Goal: Information Seeking & Learning: Learn about a topic

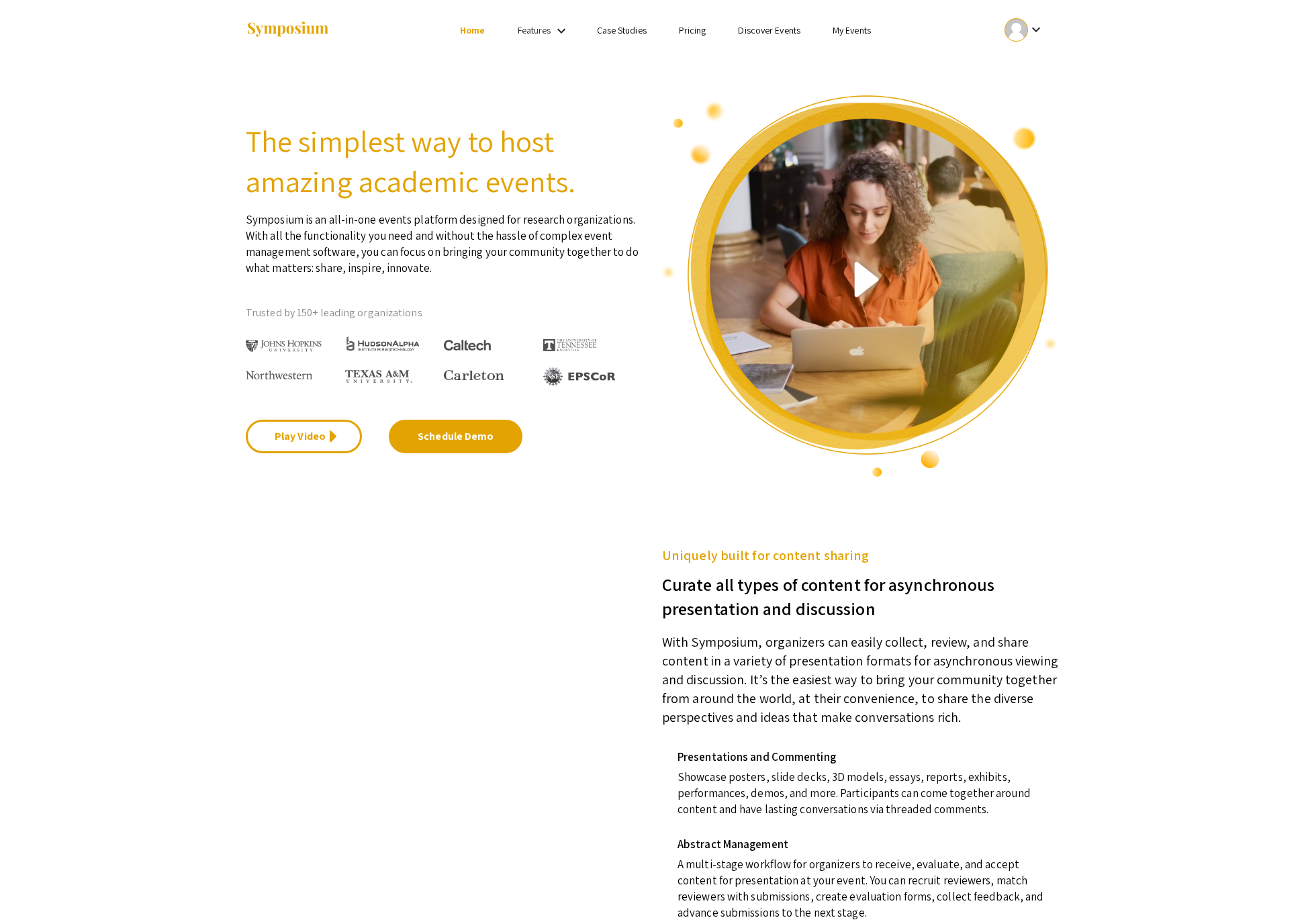
click at [871, 32] on link "My Events" at bounding box center [852, 30] width 39 height 12
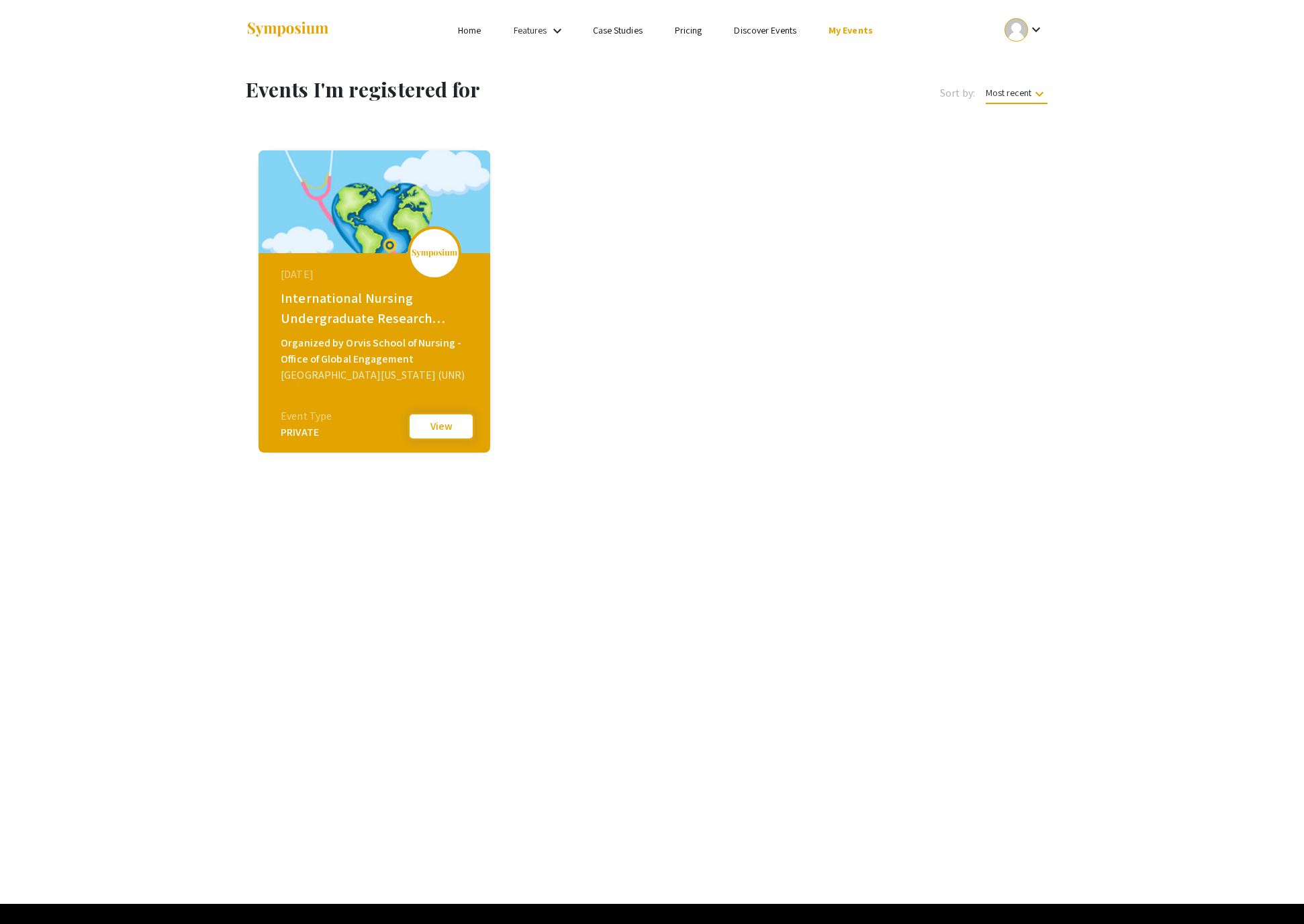
click at [448, 432] on button "View" at bounding box center [441, 426] width 67 height 28
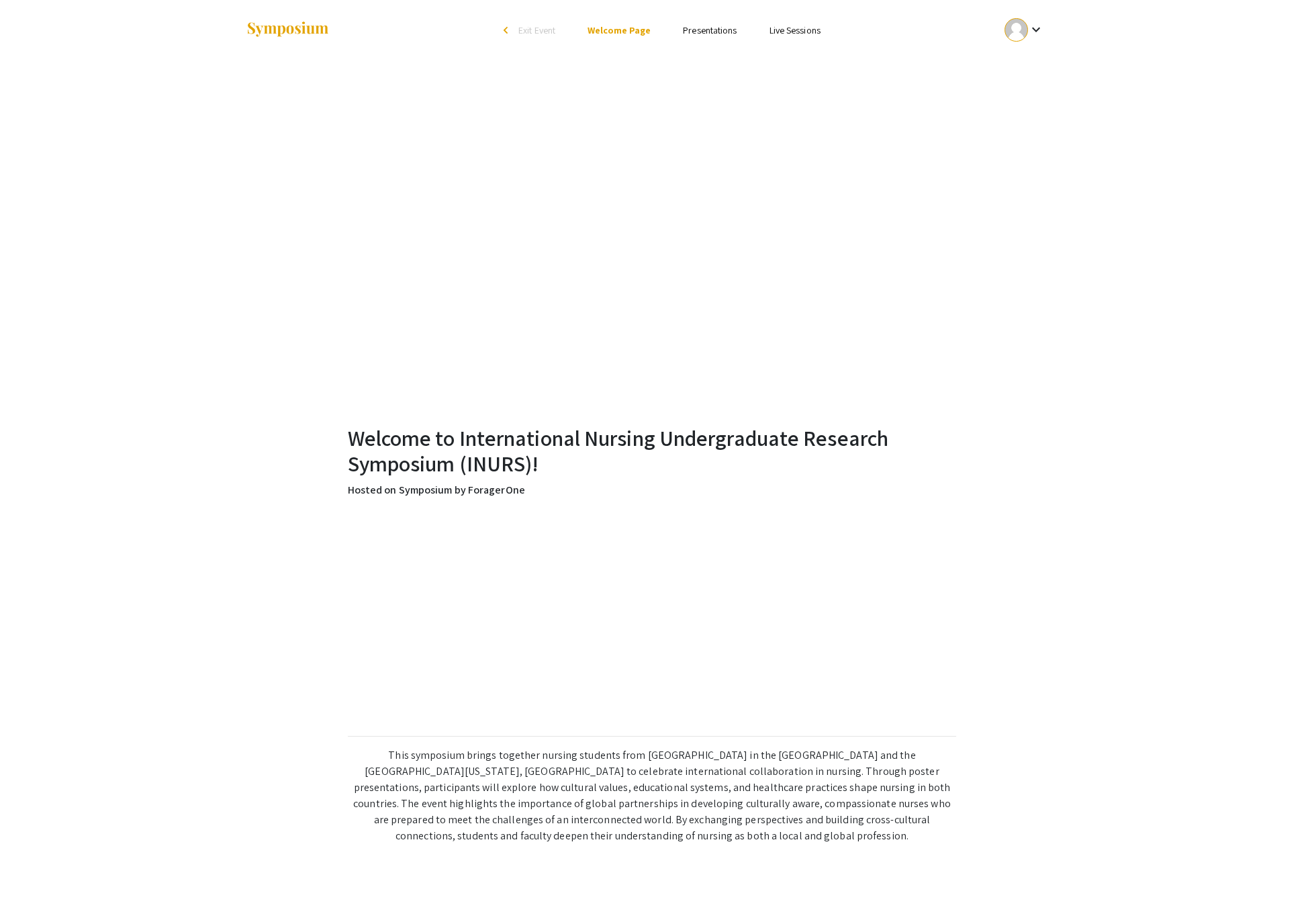
click at [737, 32] on link "Presentations" at bounding box center [710, 30] width 54 height 12
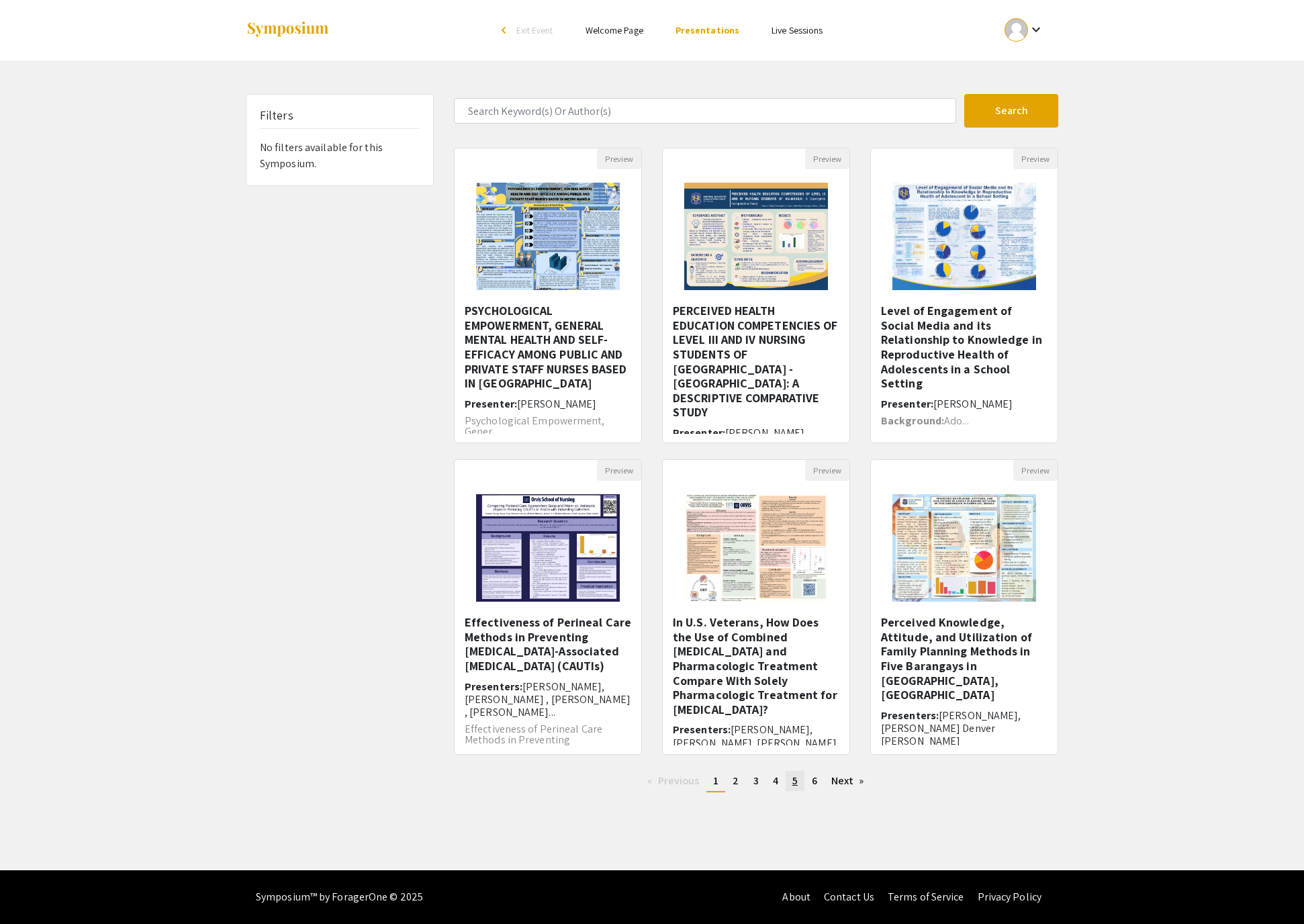
click at [798, 788] on span "5" at bounding box center [795, 781] width 6 height 14
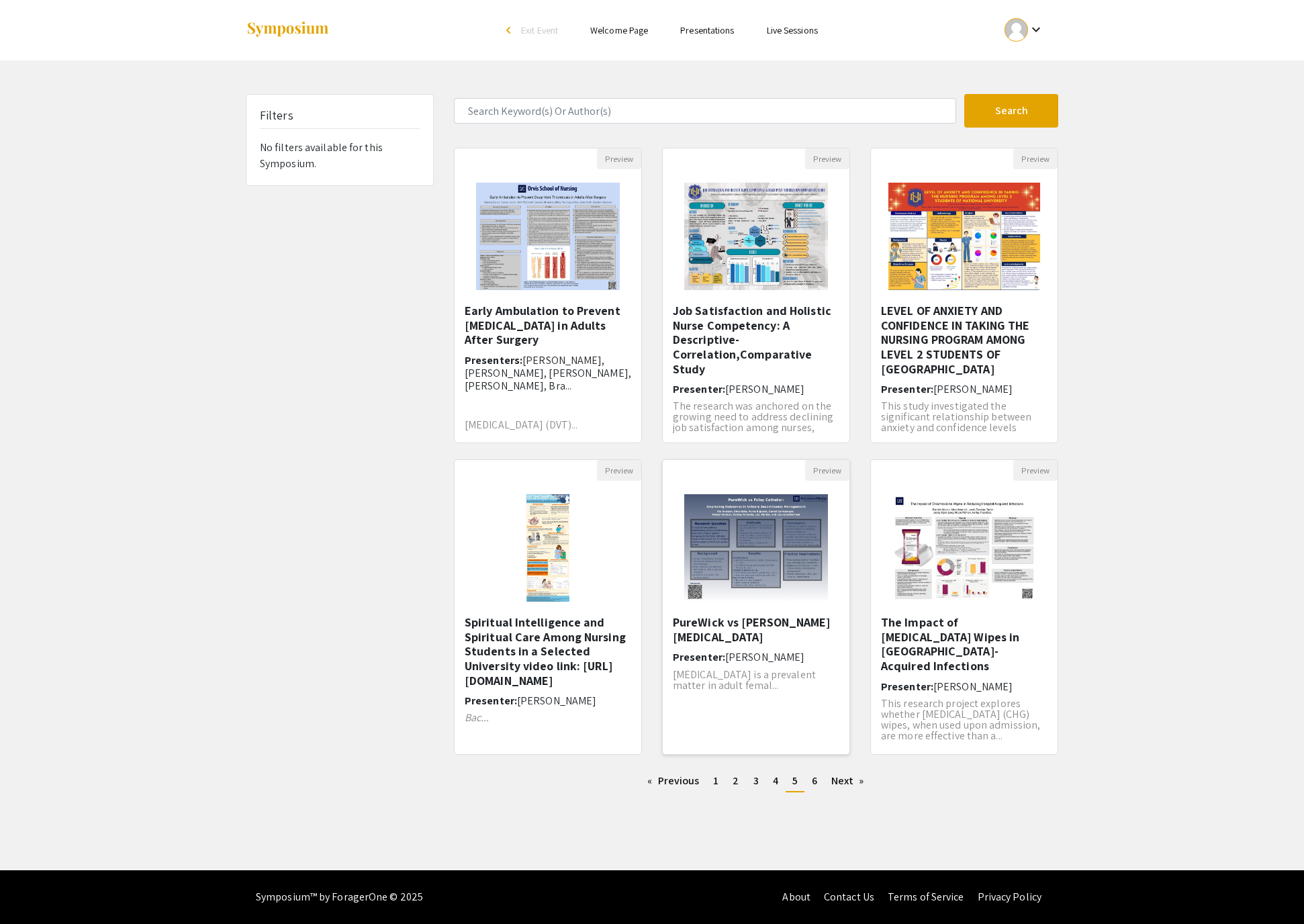
click at [759, 603] on img "Open Presentation <p>PureWick vs Foley Catheter</p>" at bounding box center [755, 547] width 170 height 134
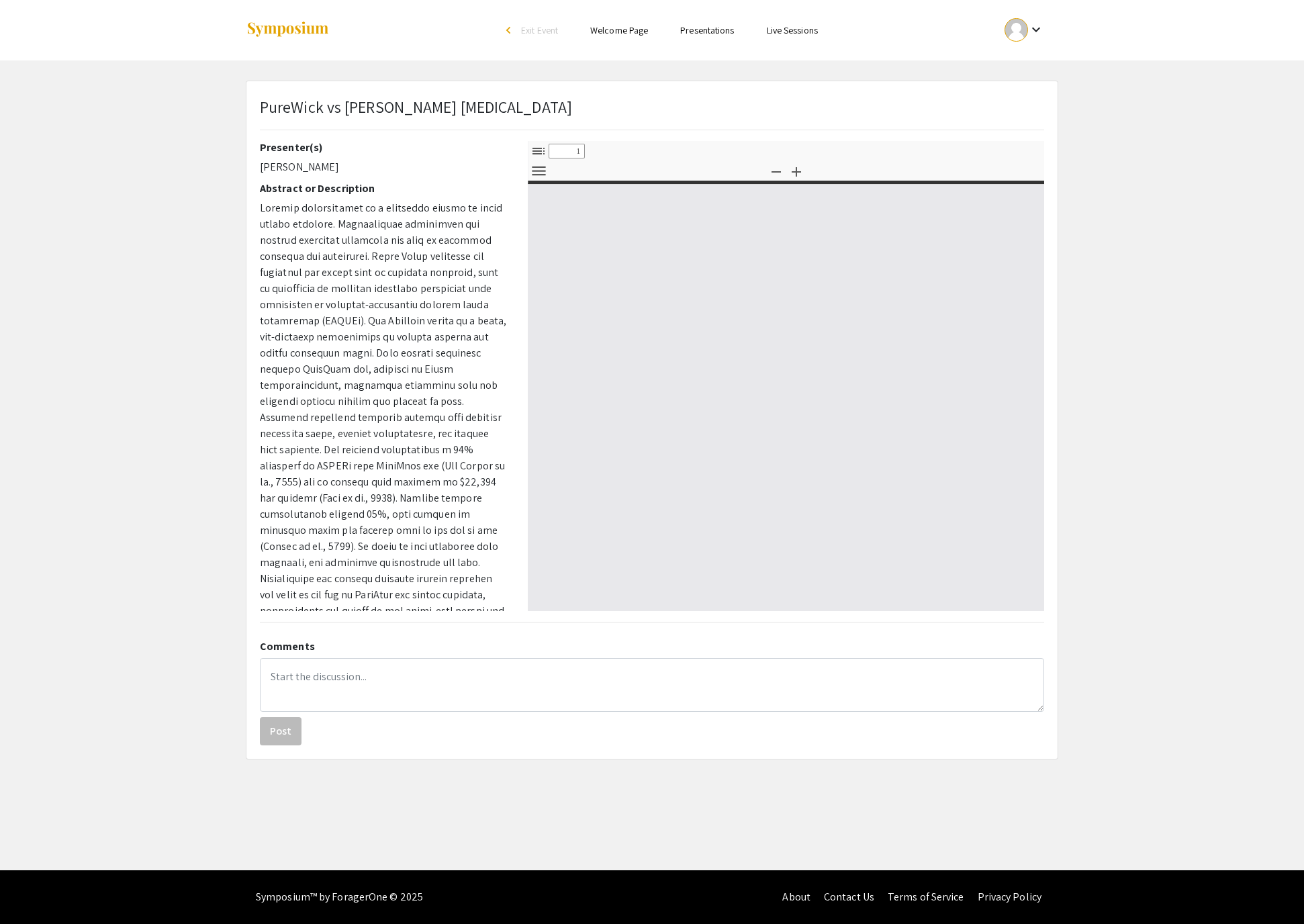
select select "custom"
type input "0"
select select "custom"
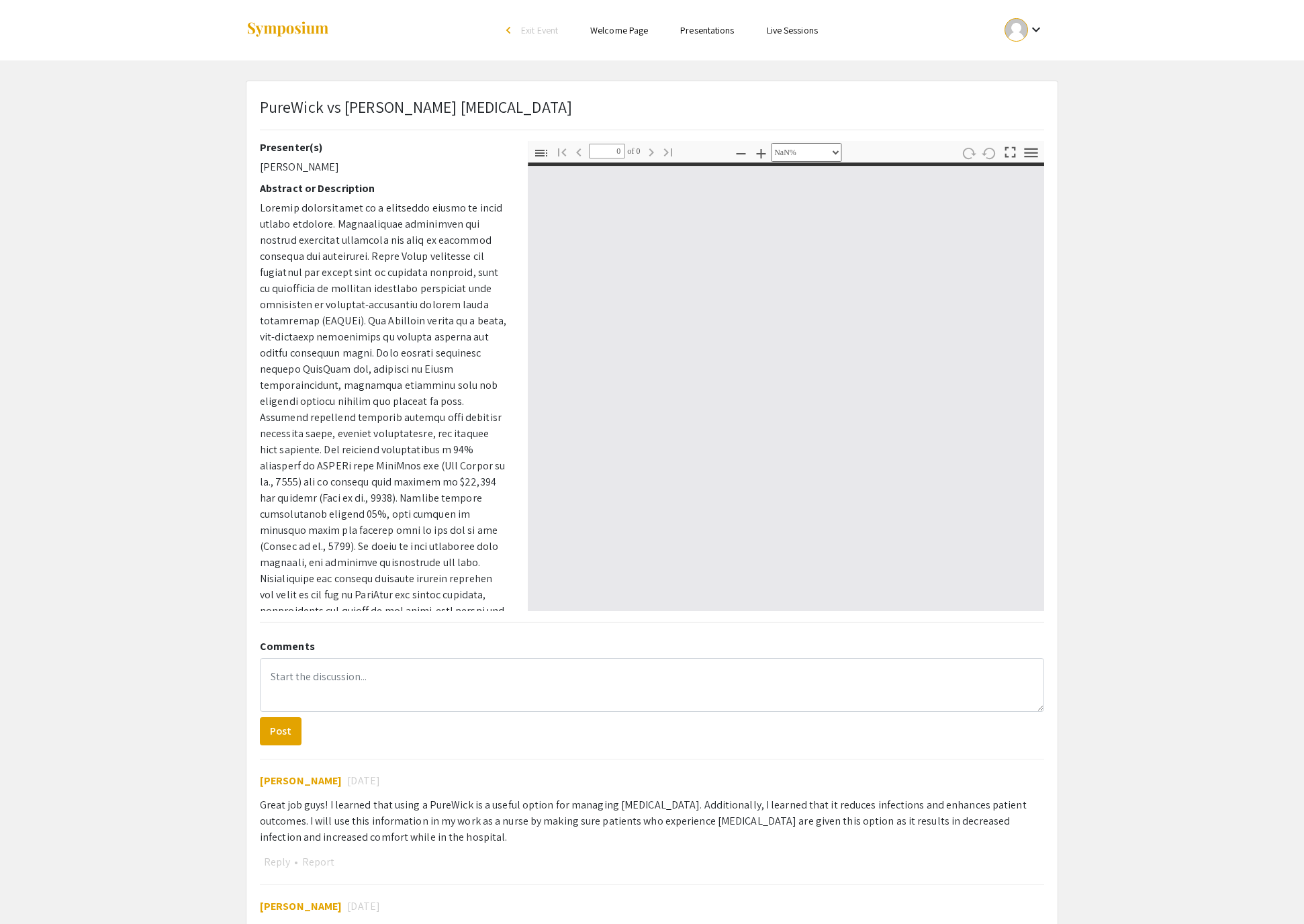
type input "1"
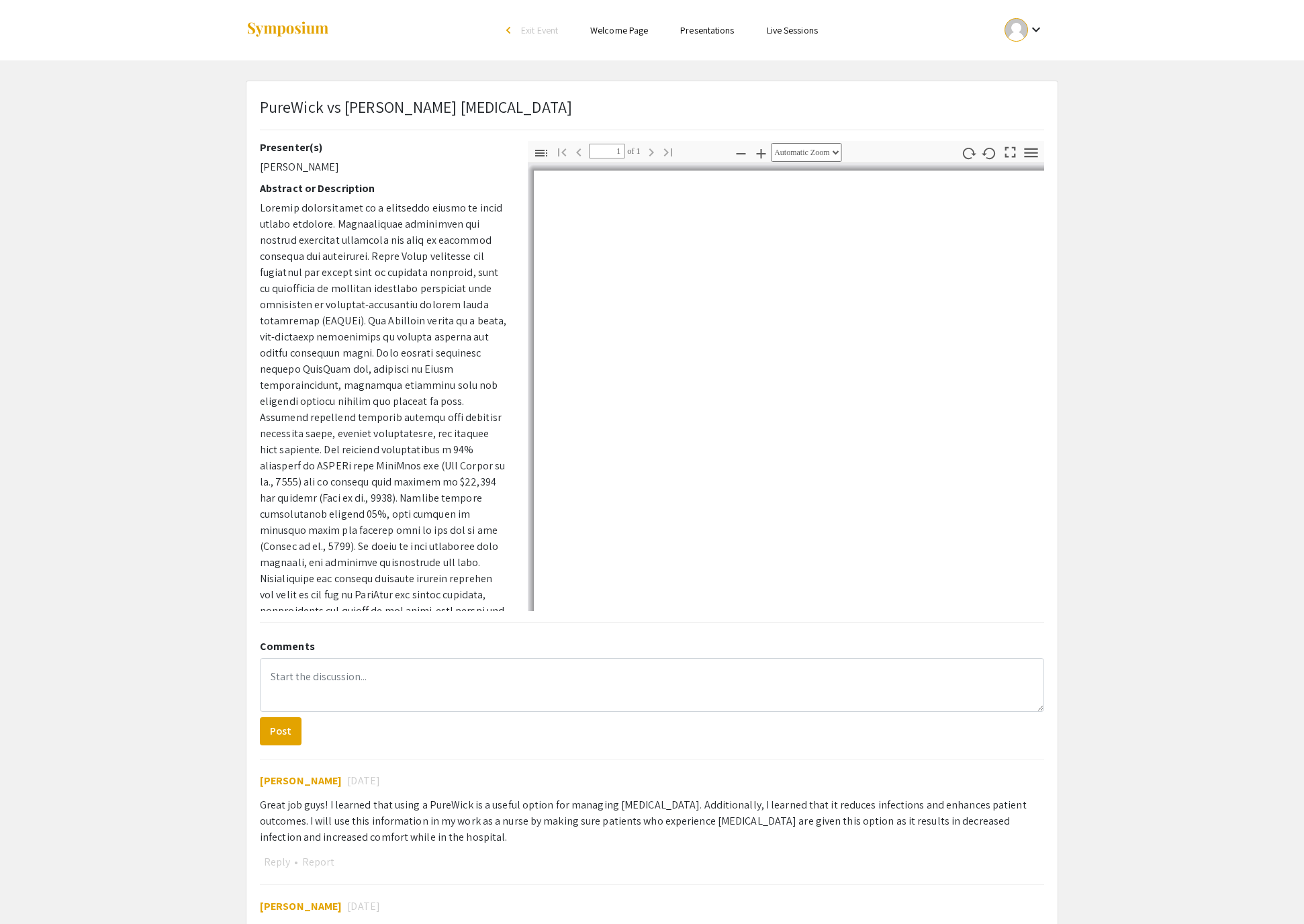
select select "auto"
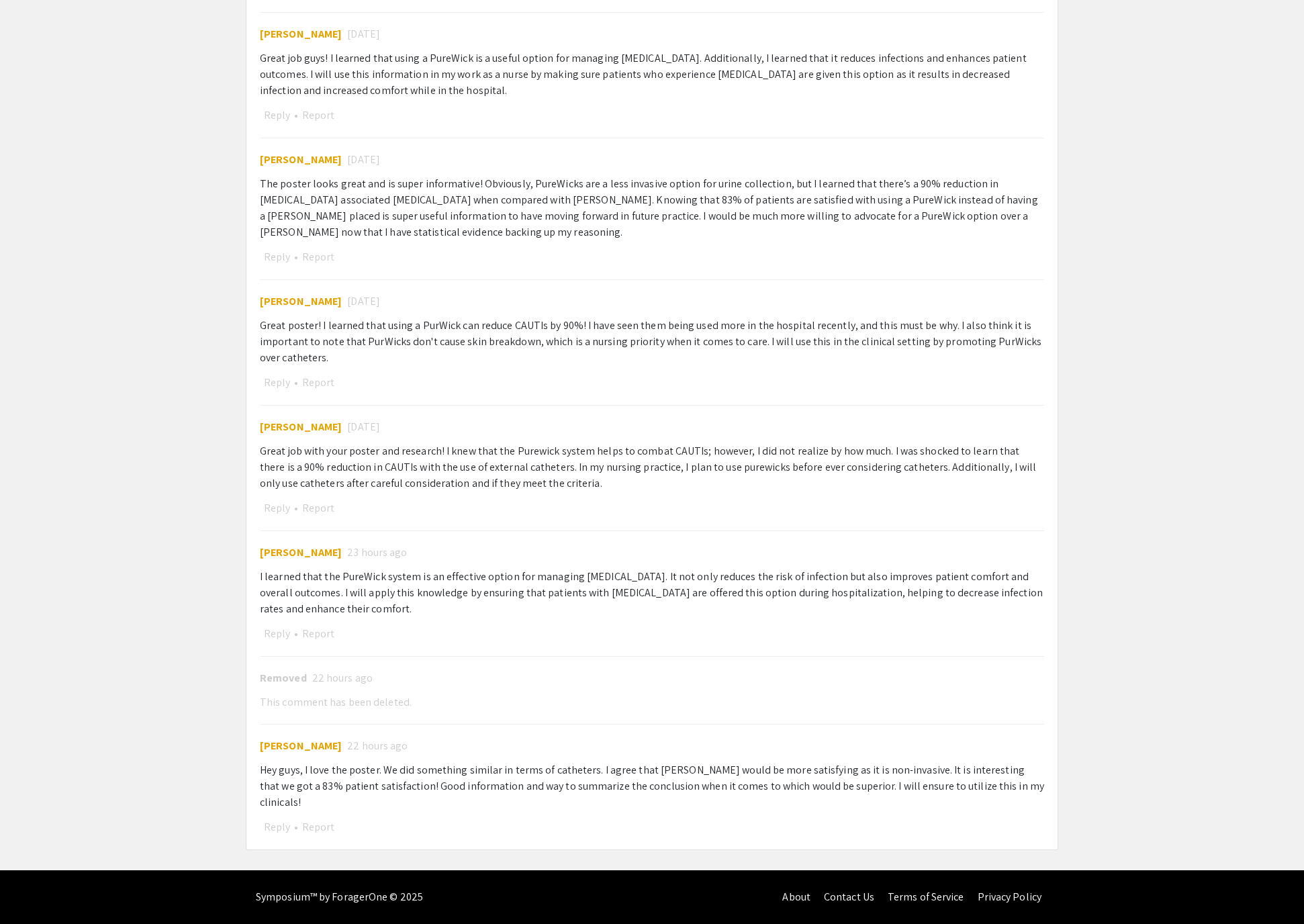
scroll to position [1256, 0]
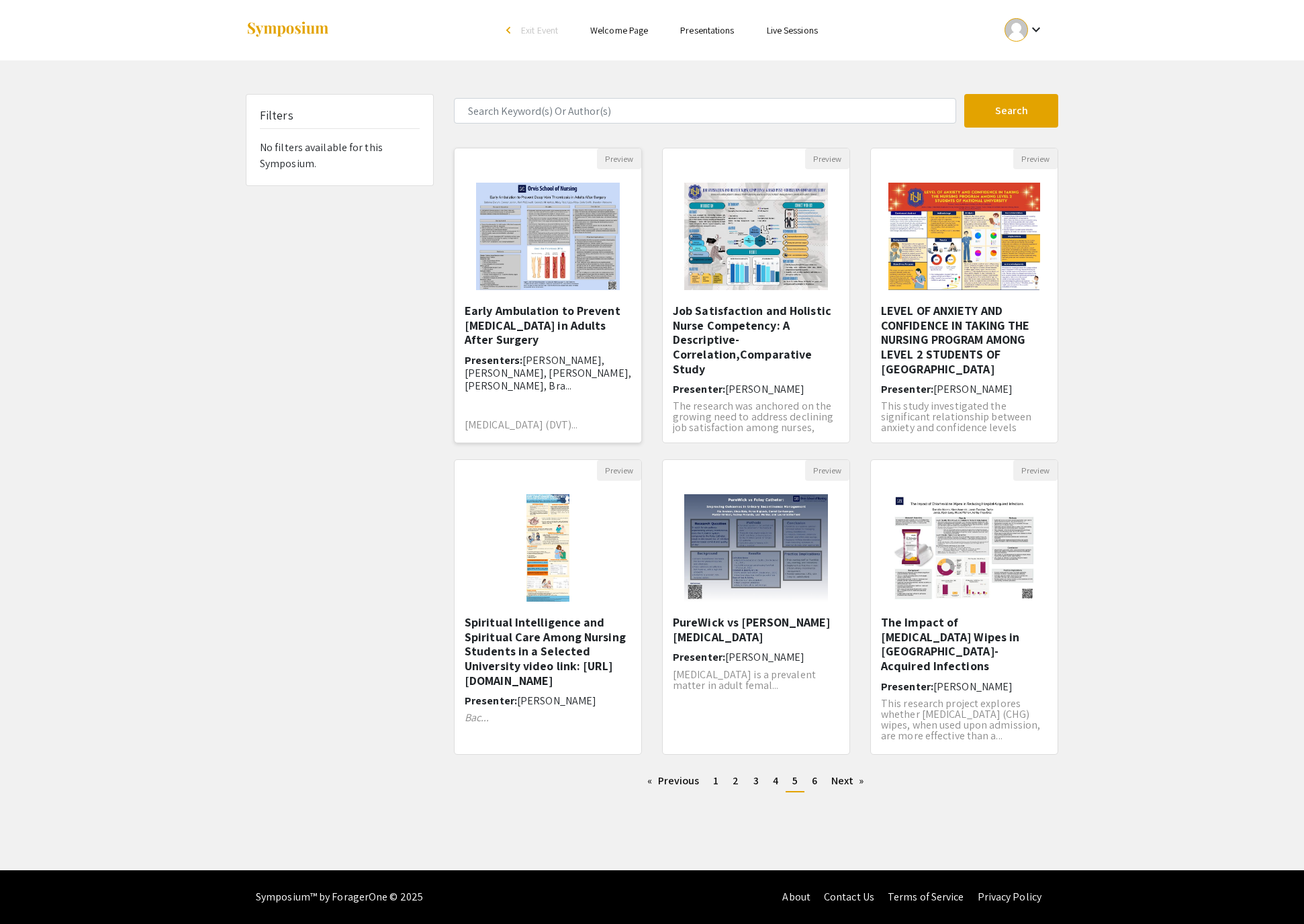
click at [500, 393] on h6 "Presenters: [PERSON_NAME], [PERSON_NAME], [PERSON_NAME], [PERSON_NAME], Bra..." at bounding box center [548, 373] width 167 height 39
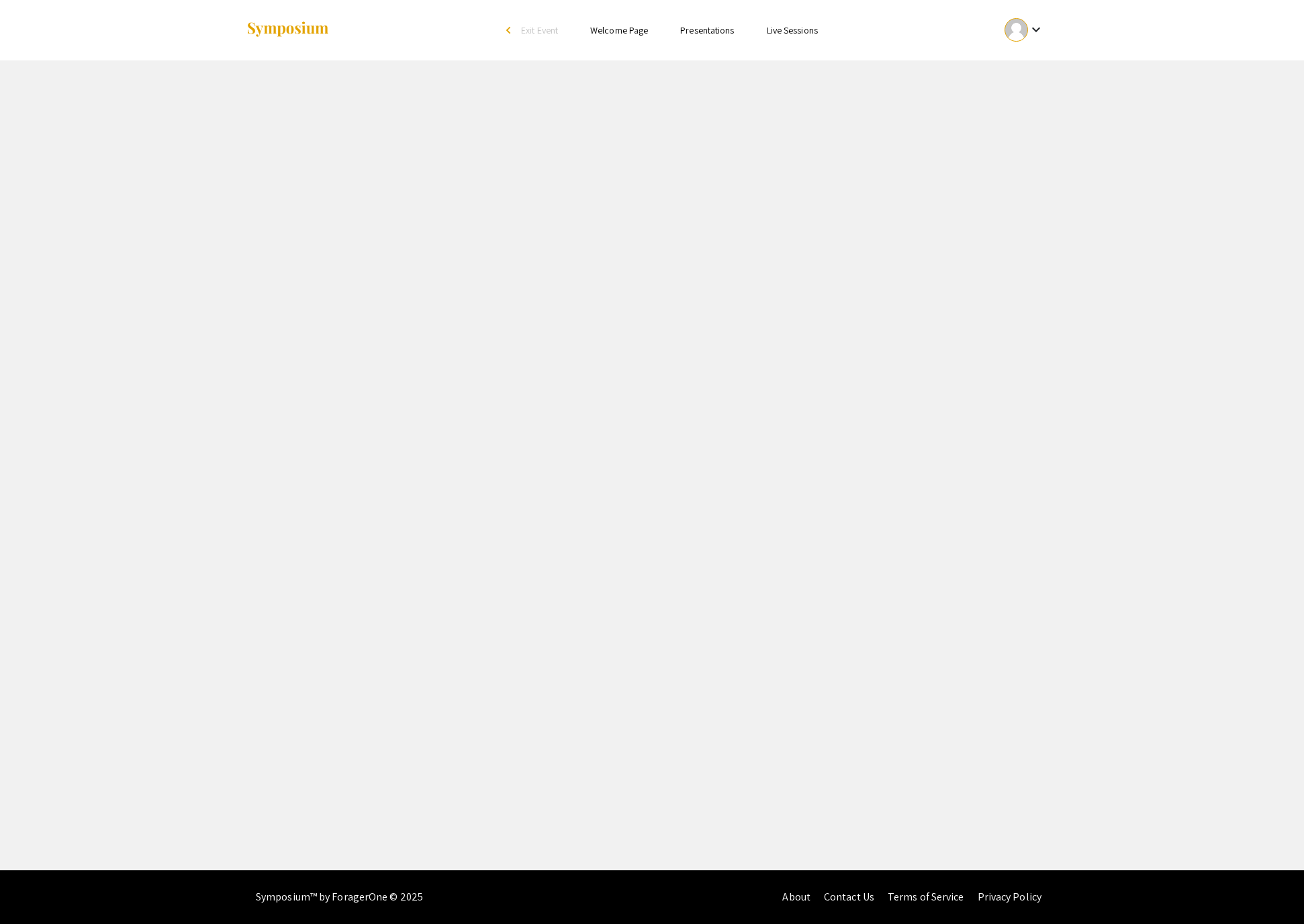
select select "custom"
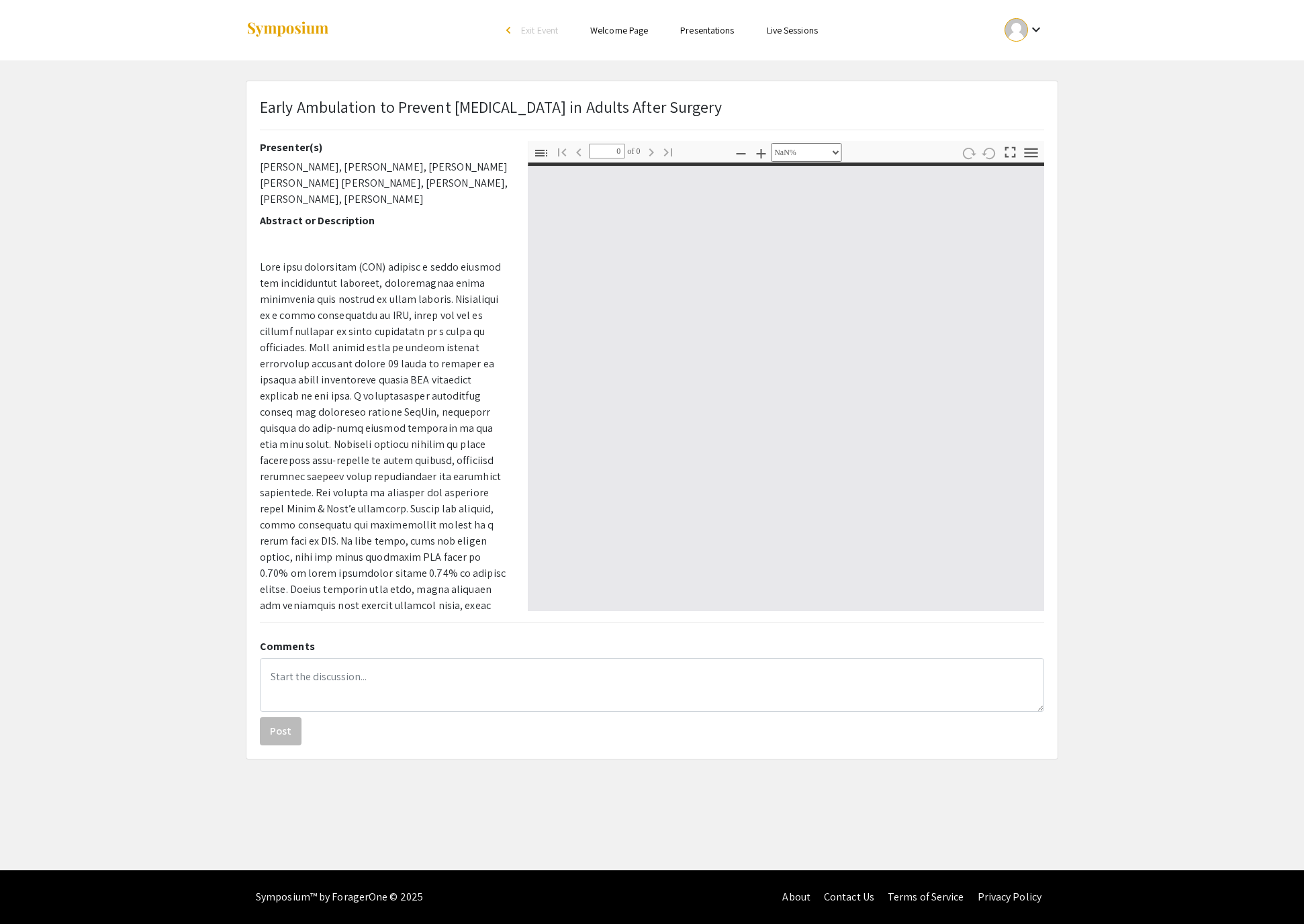
type input "1"
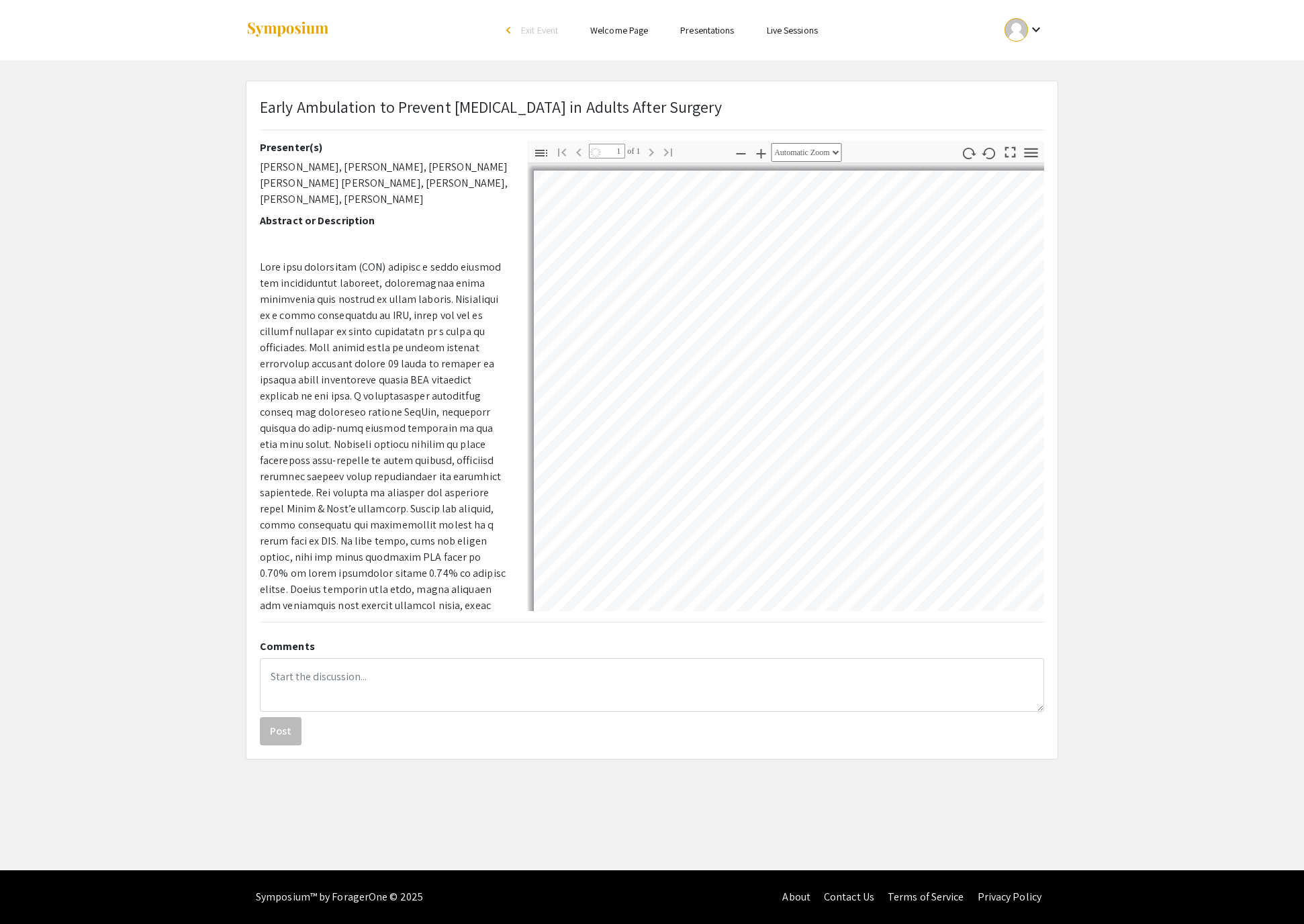
select select "auto"
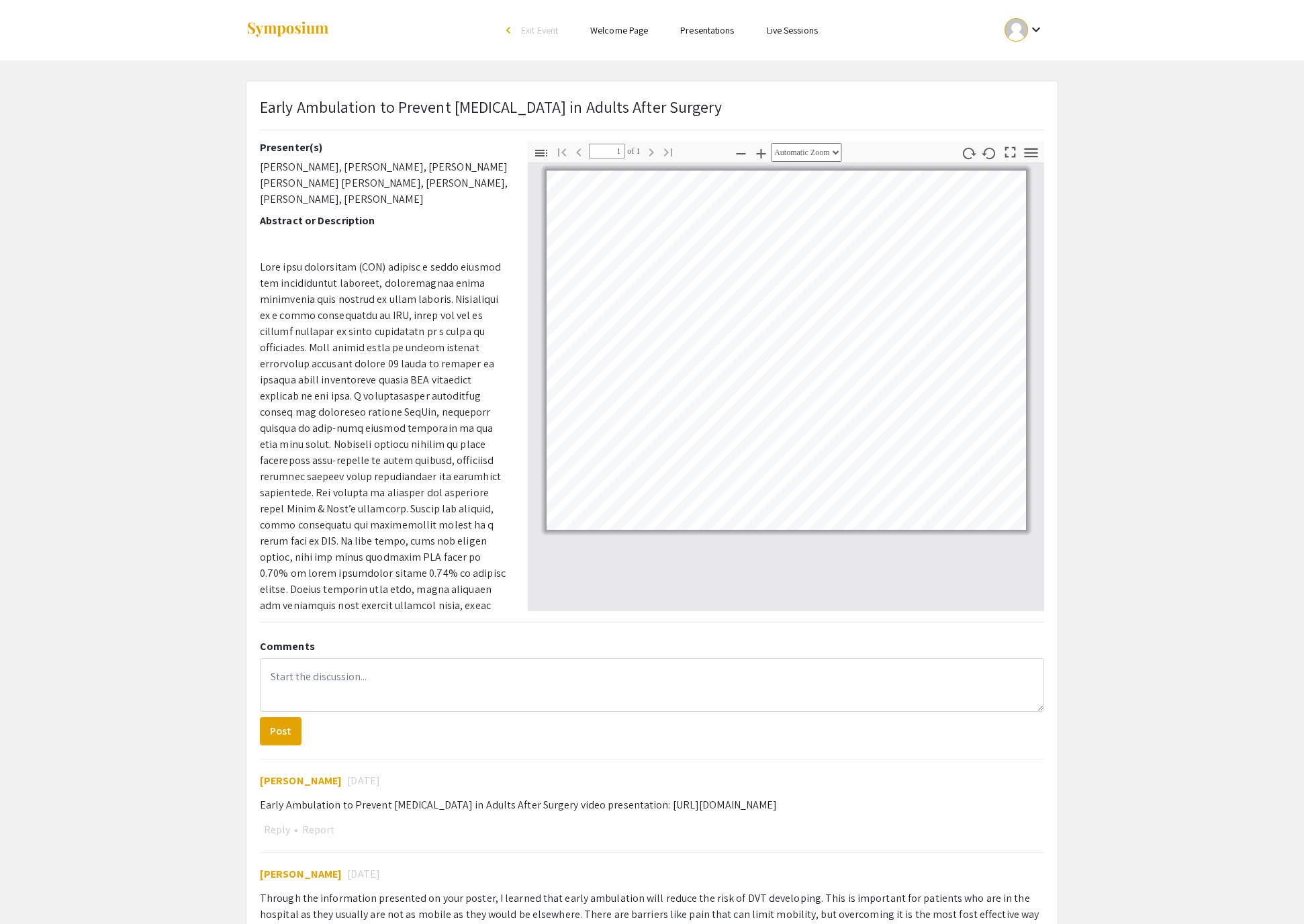
click at [734, 27] on link "Presentations" at bounding box center [707, 30] width 54 height 12
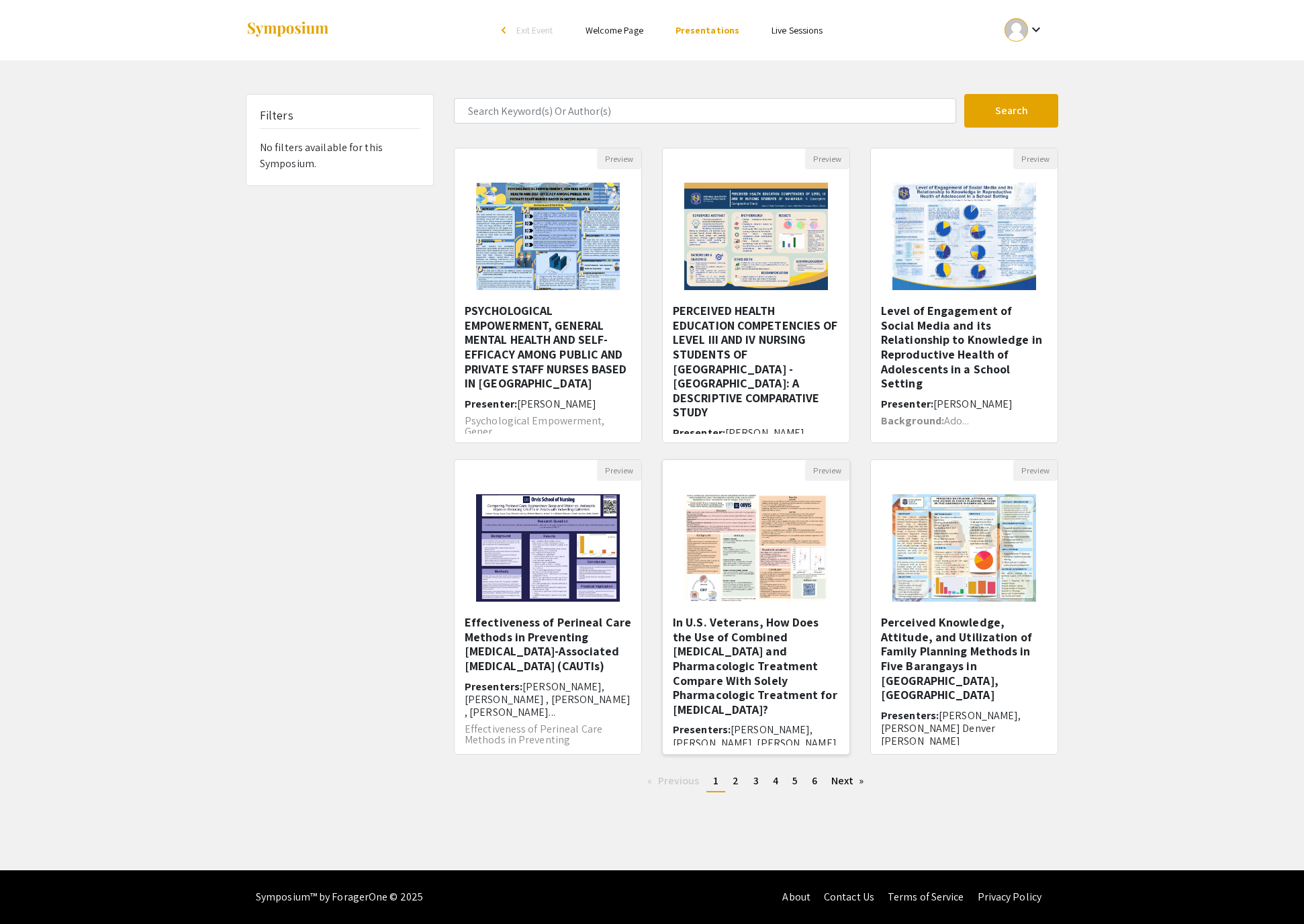
scroll to position [34, 0]
click at [777, 657] on h5 "In U.S. Veterans, How Does the Use of Combined [MEDICAL_DATA] and Pharmacologic…" at bounding box center [756, 665] width 167 height 101
select select "custom"
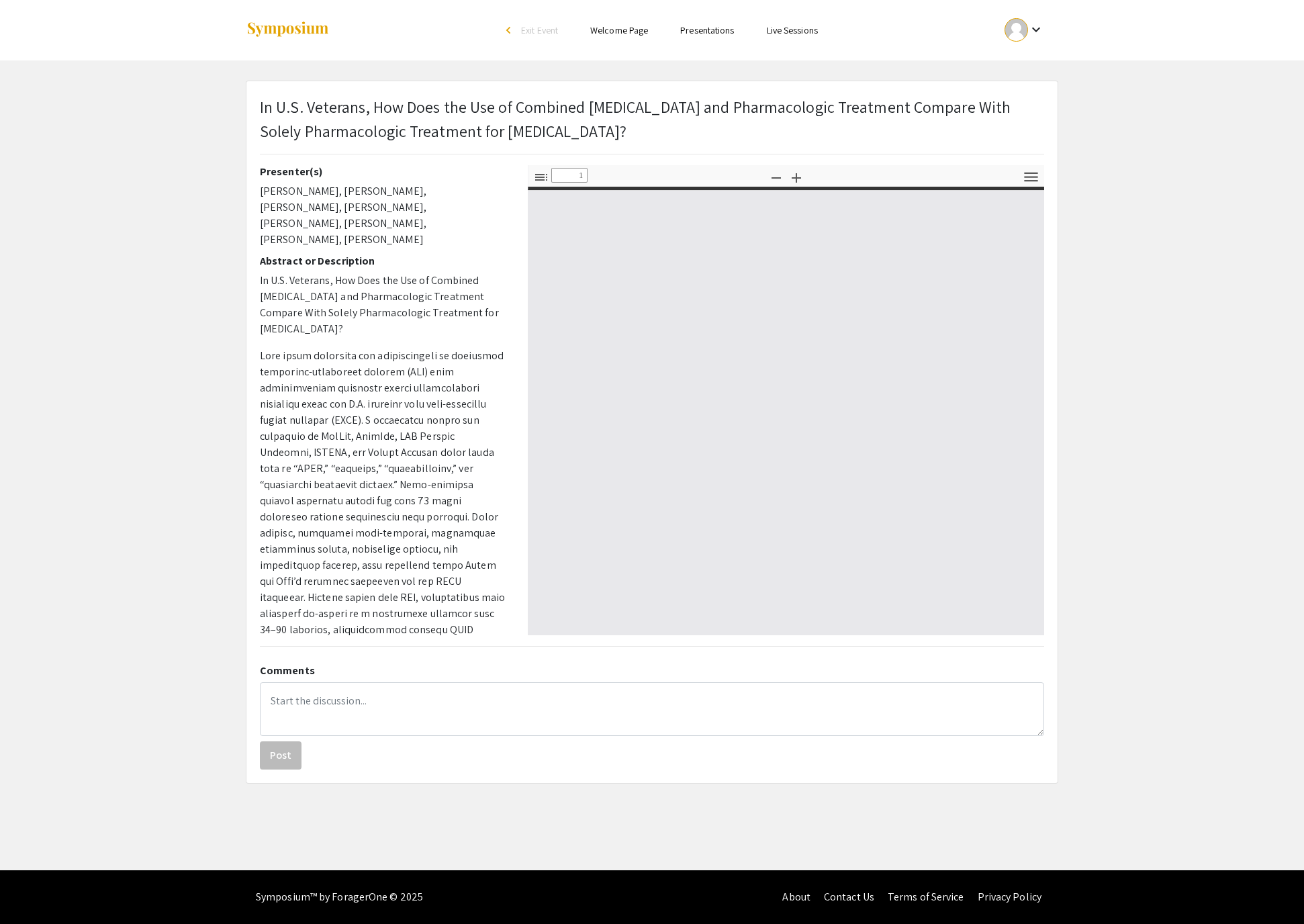
type input "0"
select select "custom"
type input "1"
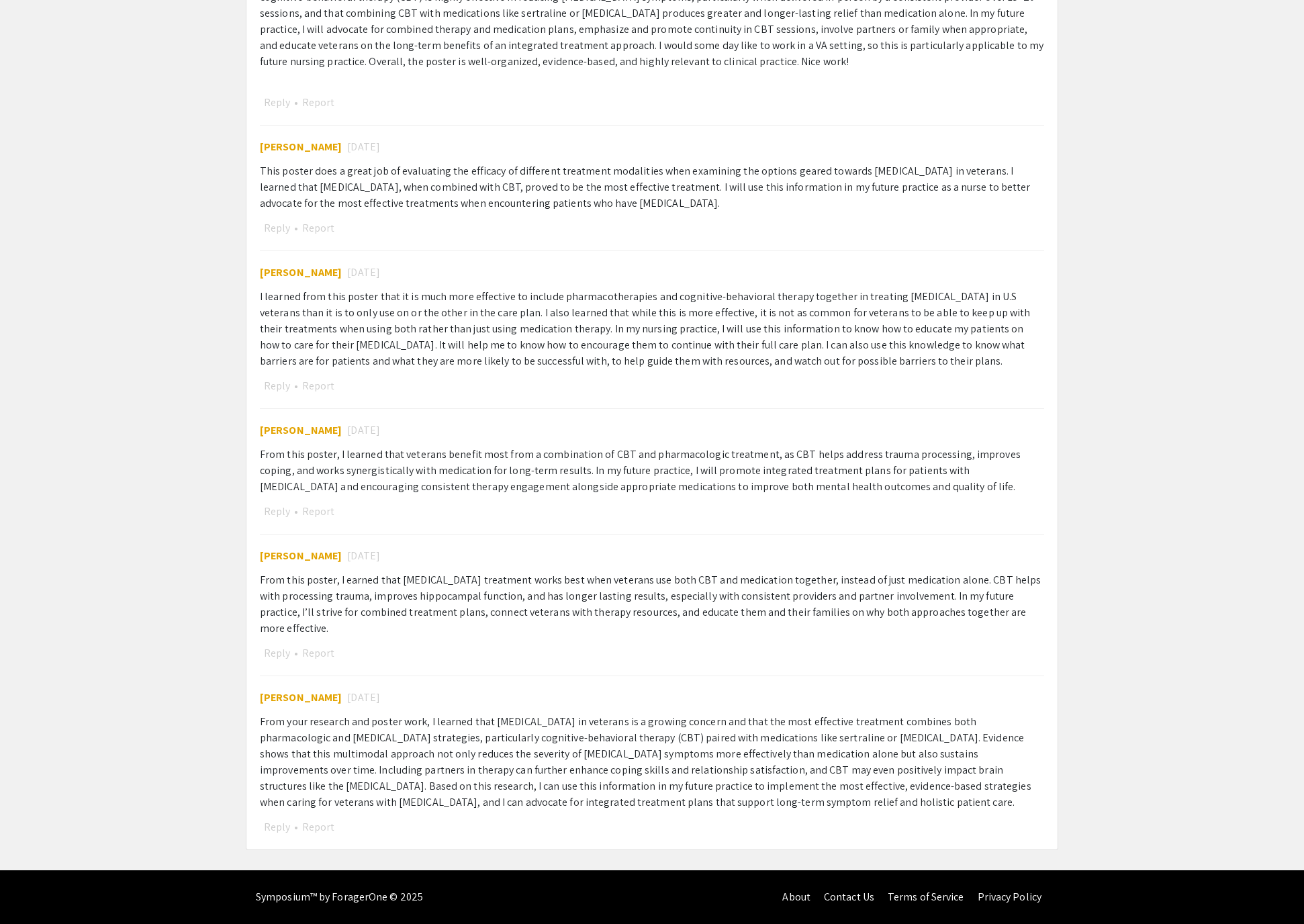
select select "auto"
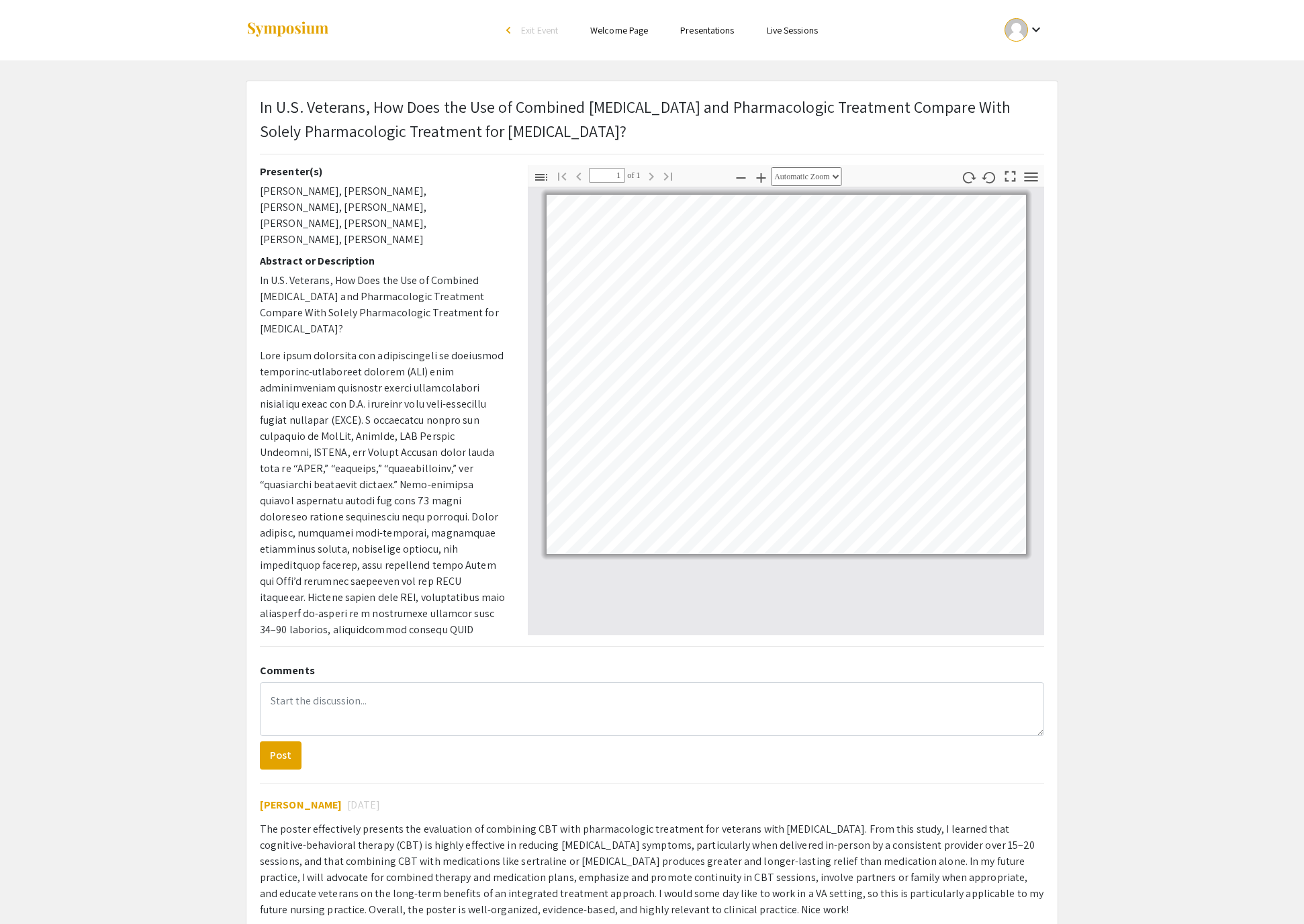
click at [734, 35] on link "Presentations" at bounding box center [707, 30] width 54 height 12
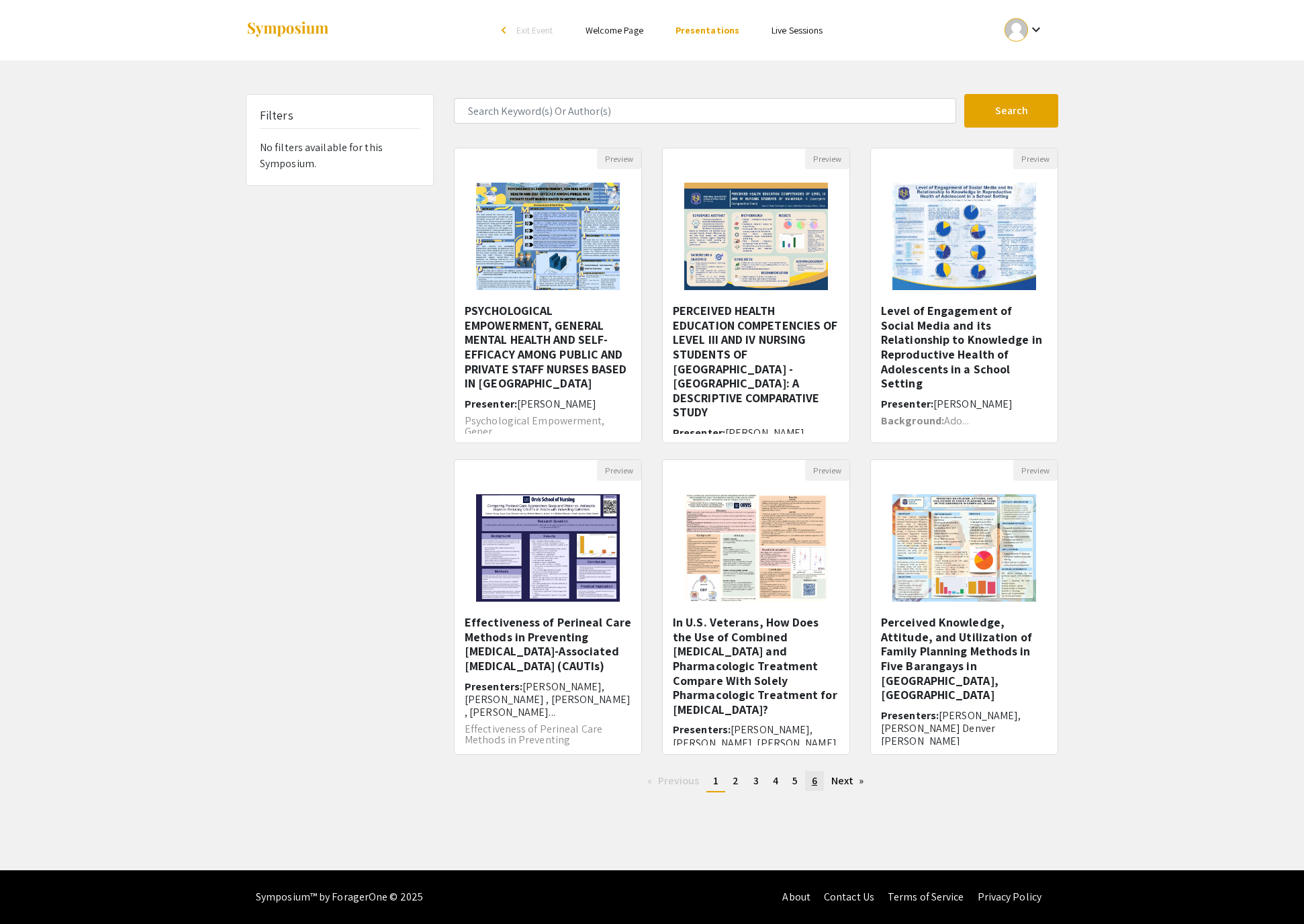
click at [817, 788] on span "6" at bounding box center [814, 781] width 6 height 14
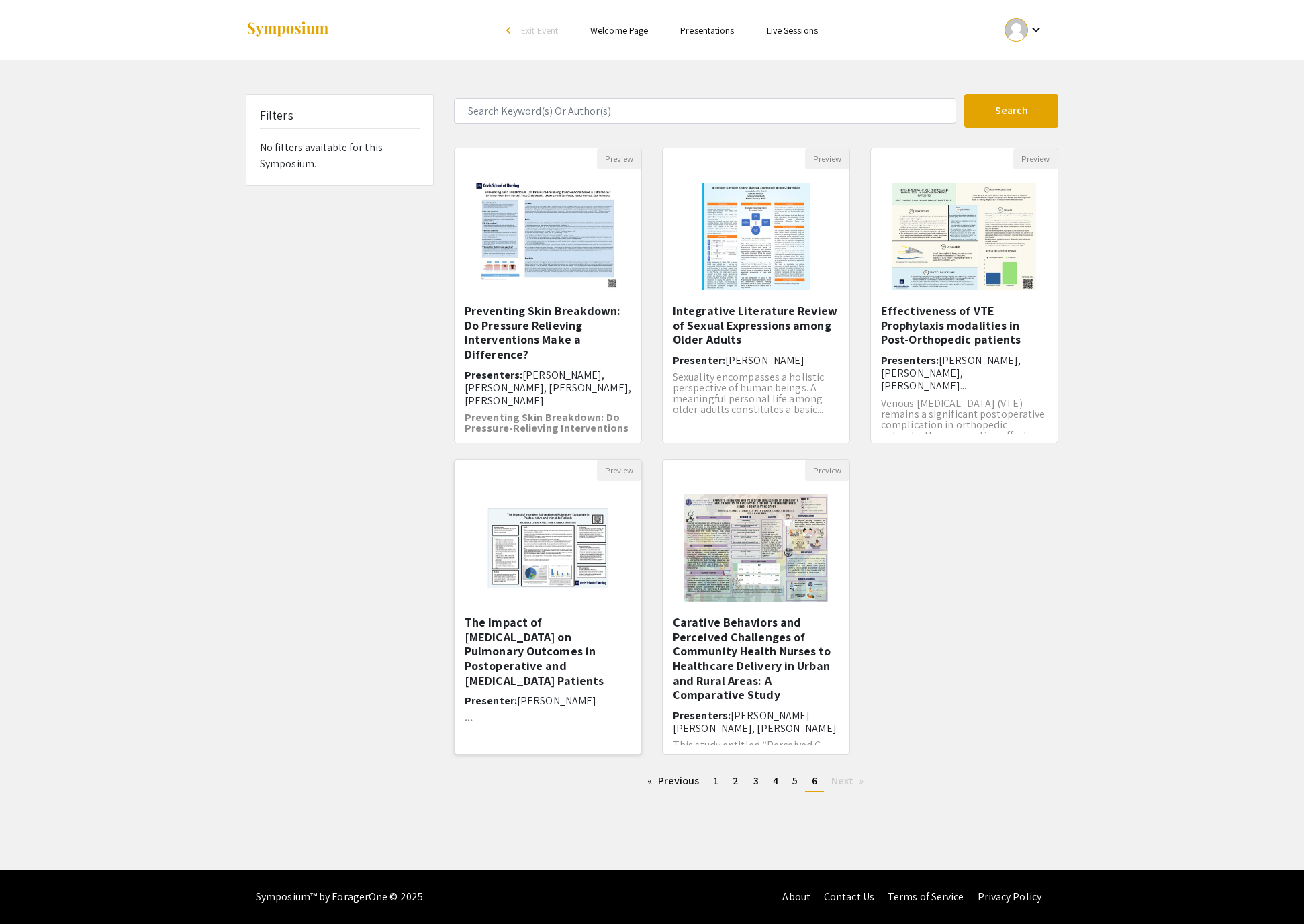
click at [543, 688] on h5 "The Impact of [MEDICAL_DATA] on Pulmonary Outcomes in ​Postoperative and [MEDIC…" at bounding box center [548, 651] width 167 height 72
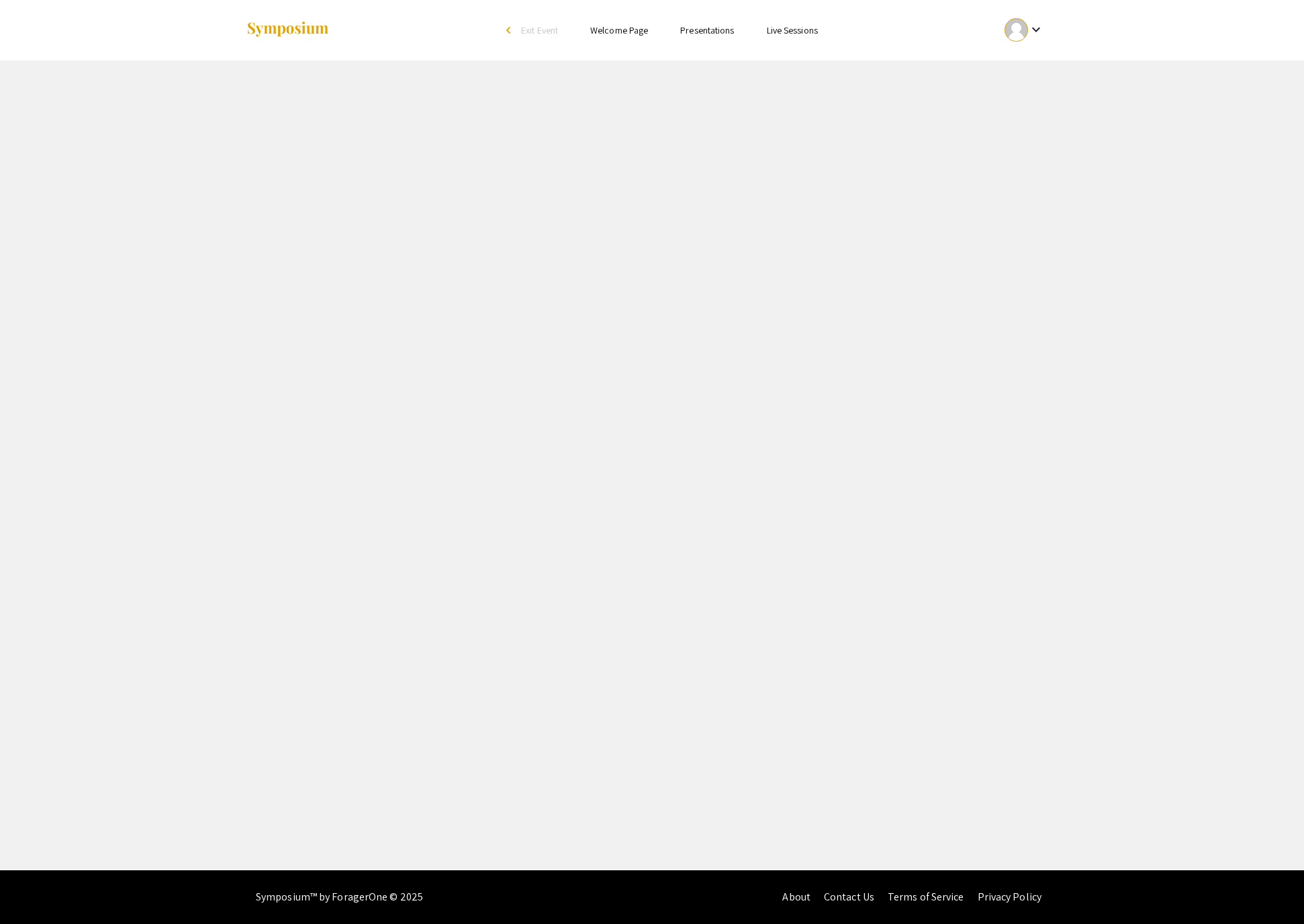
select select "custom"
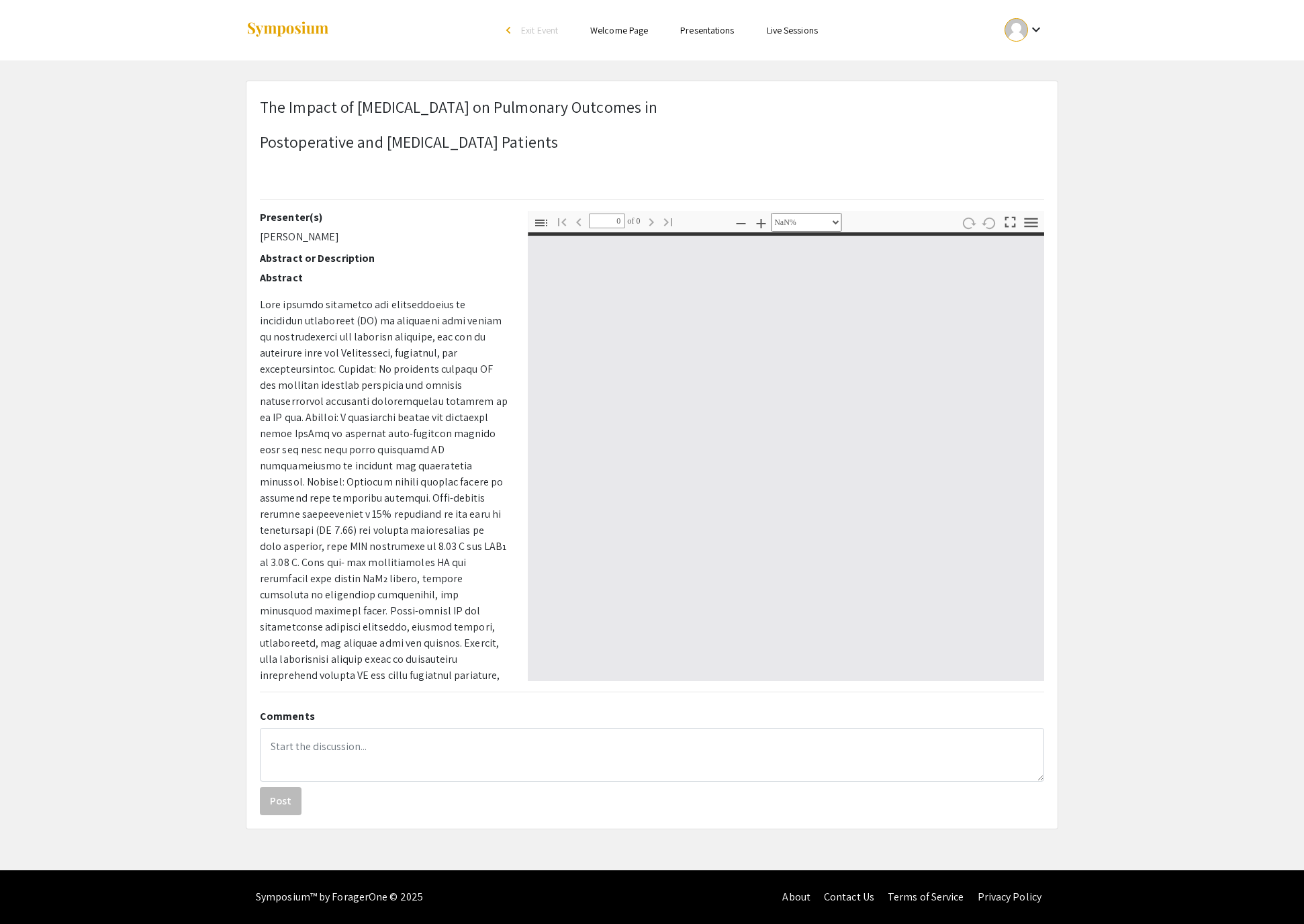
type input "1"
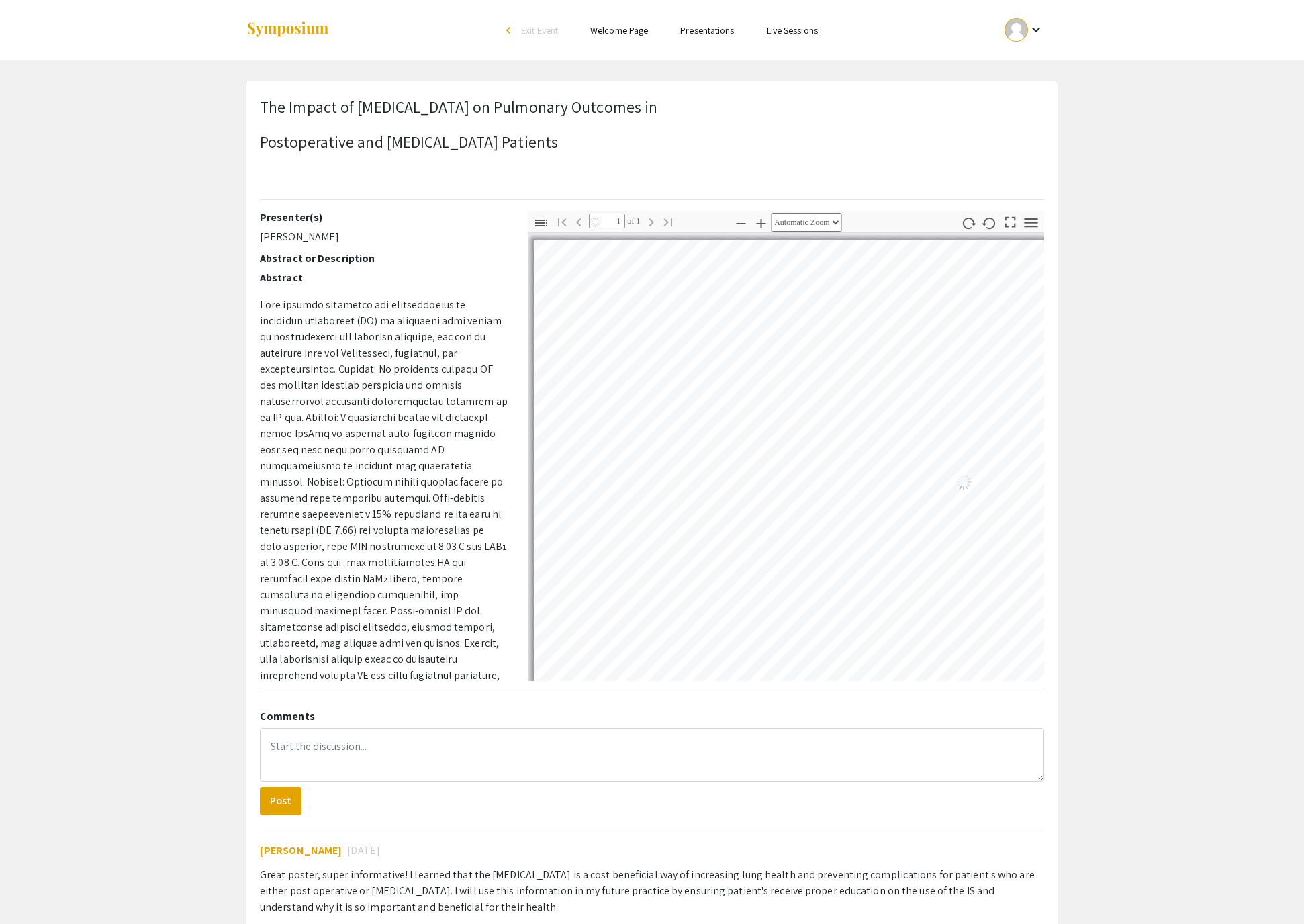
select select "auto"
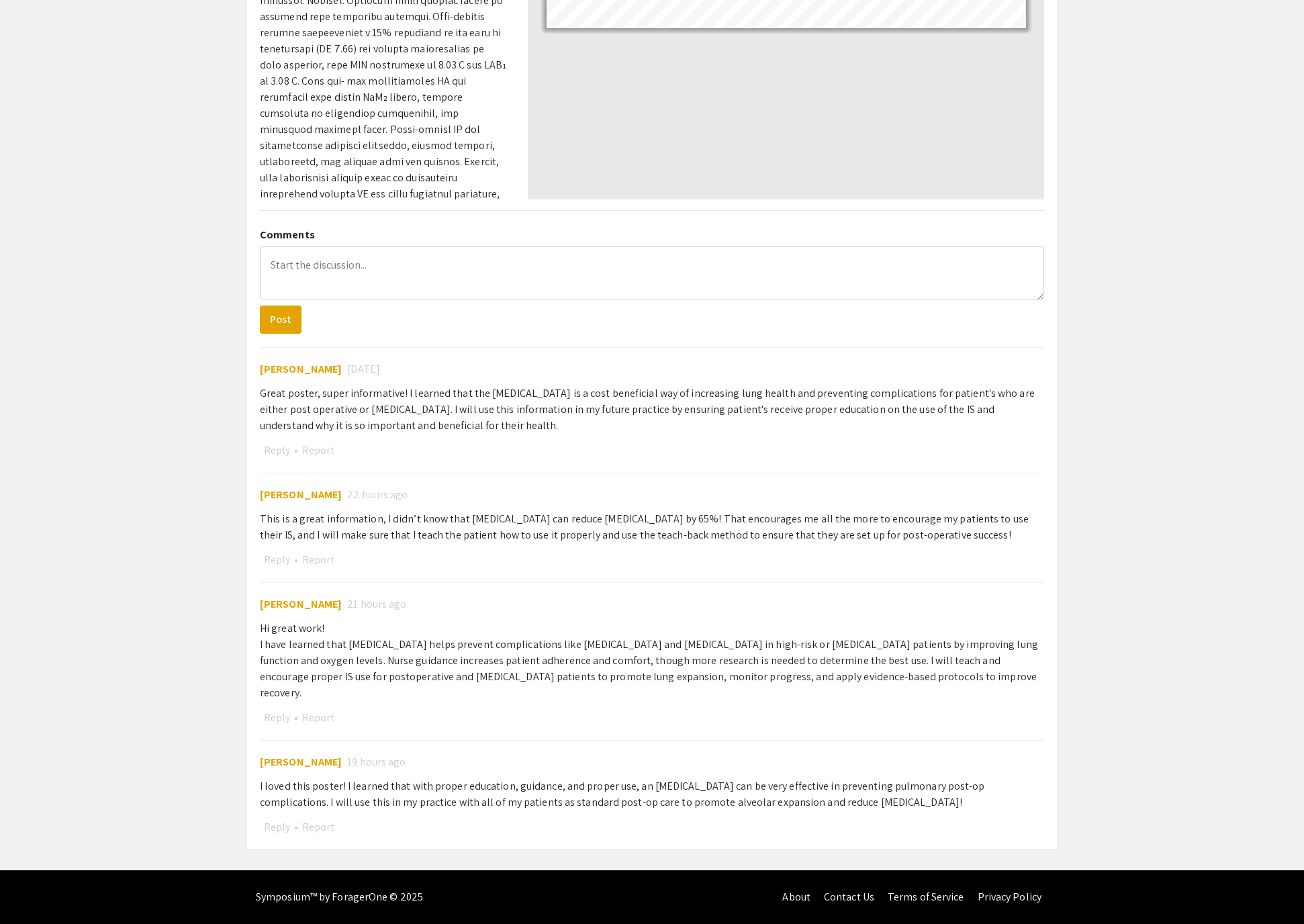
scroll to position [866, 0]
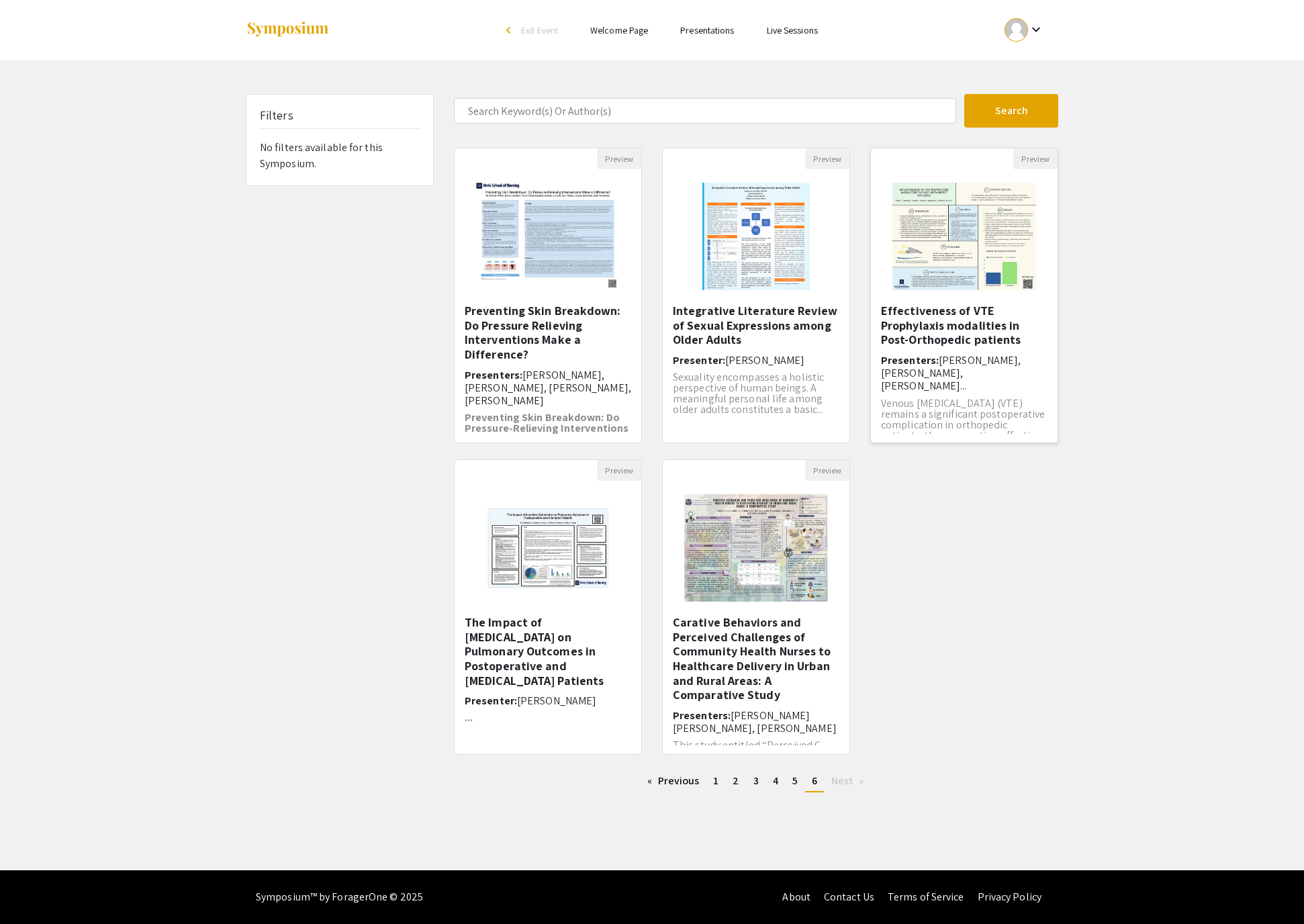
click at [966, 347] on h5 "Effectiveness of VTE Prophylaxis modalities in Post-Orthopedic patients" at bounding box center [965, 325] width 167 height 43
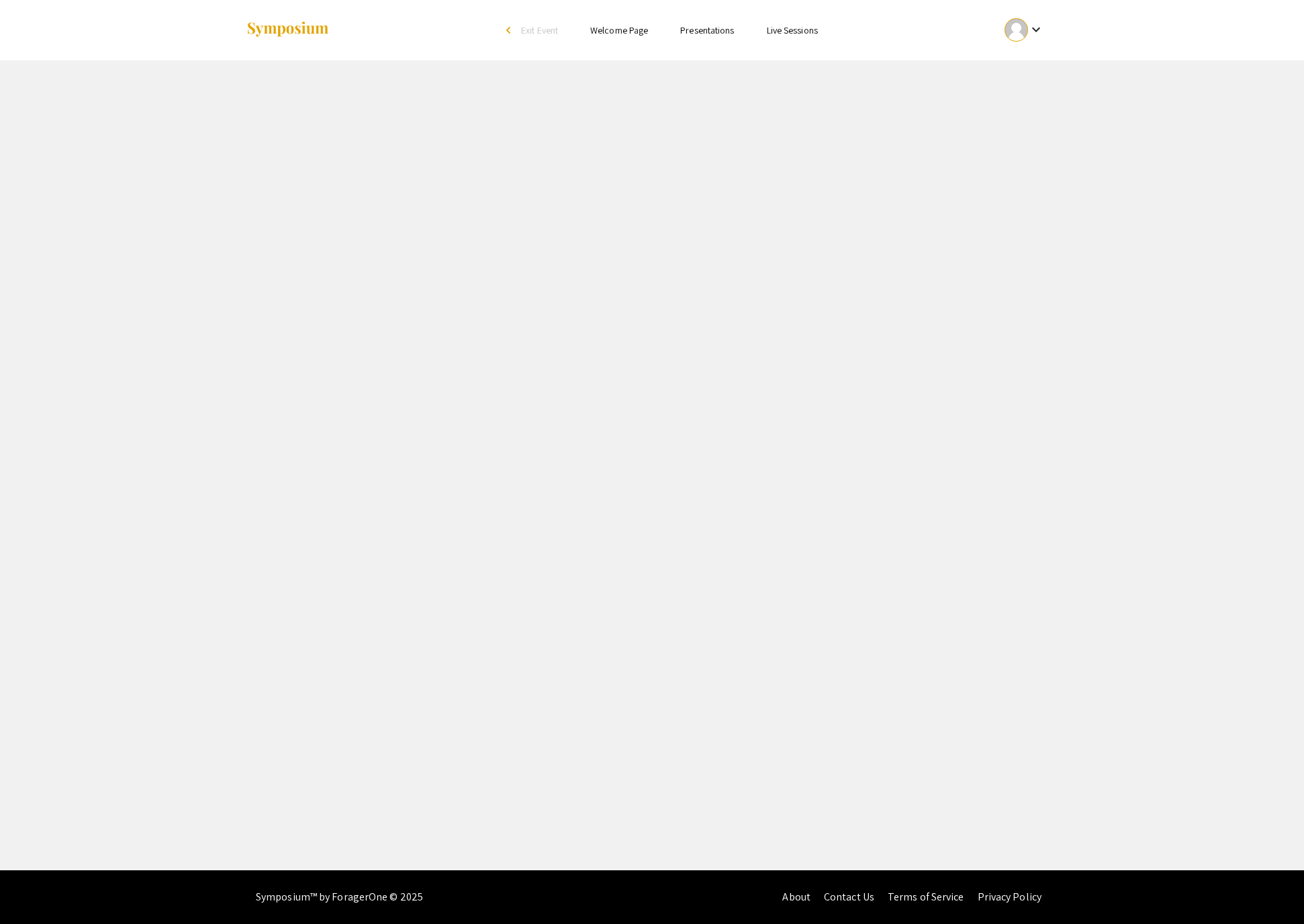
select select "custom"
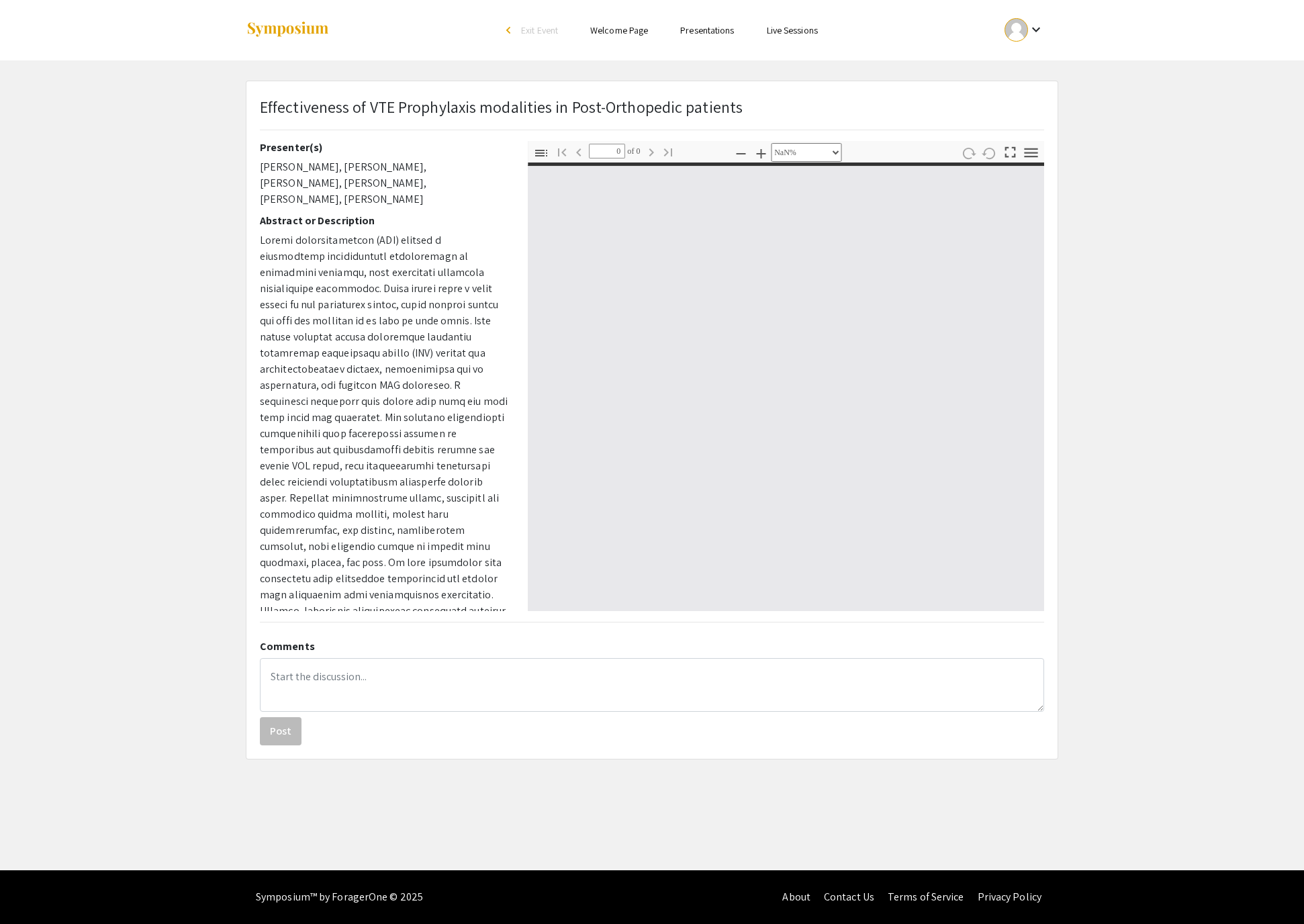
type input "1"
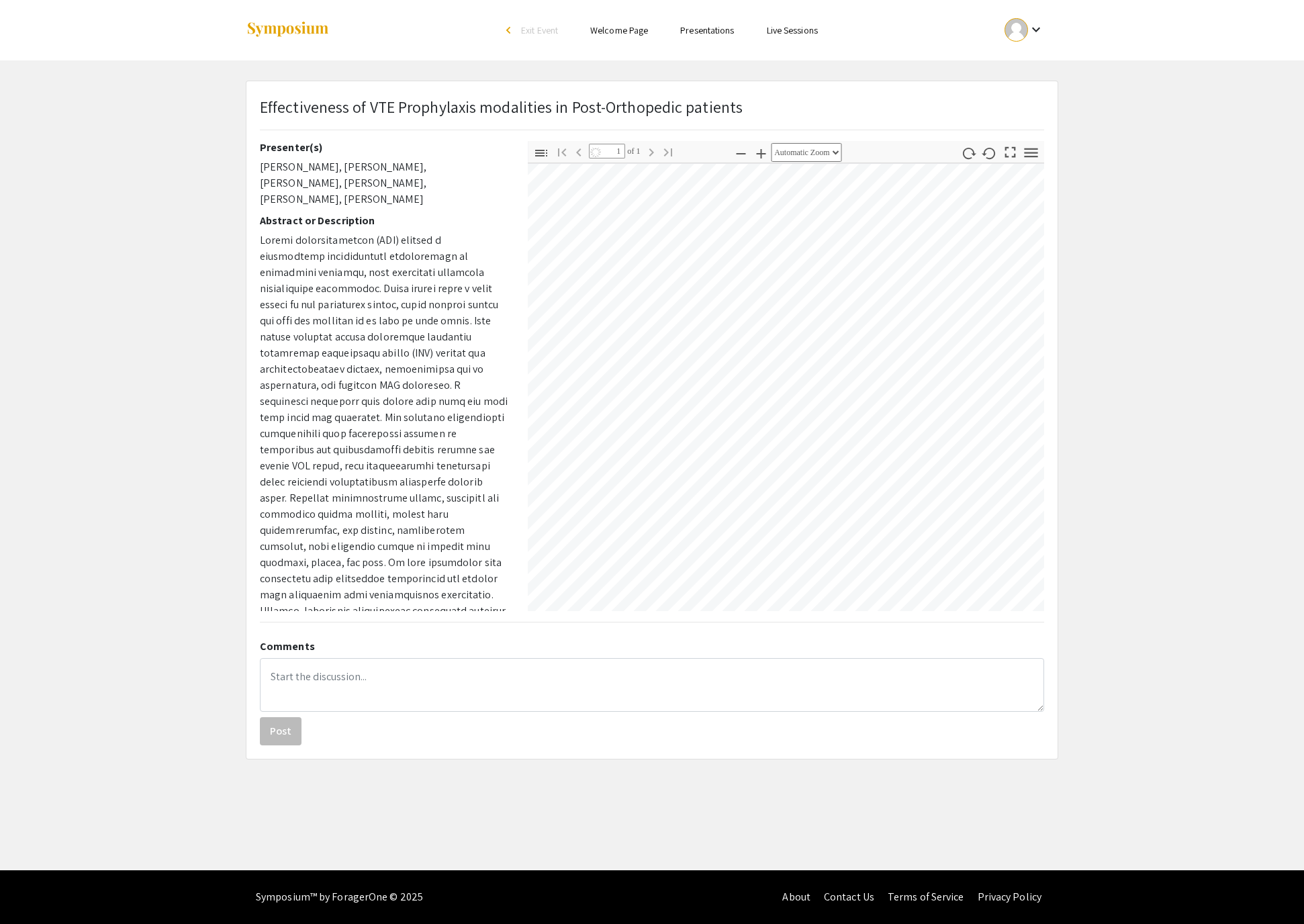
select select "custom"
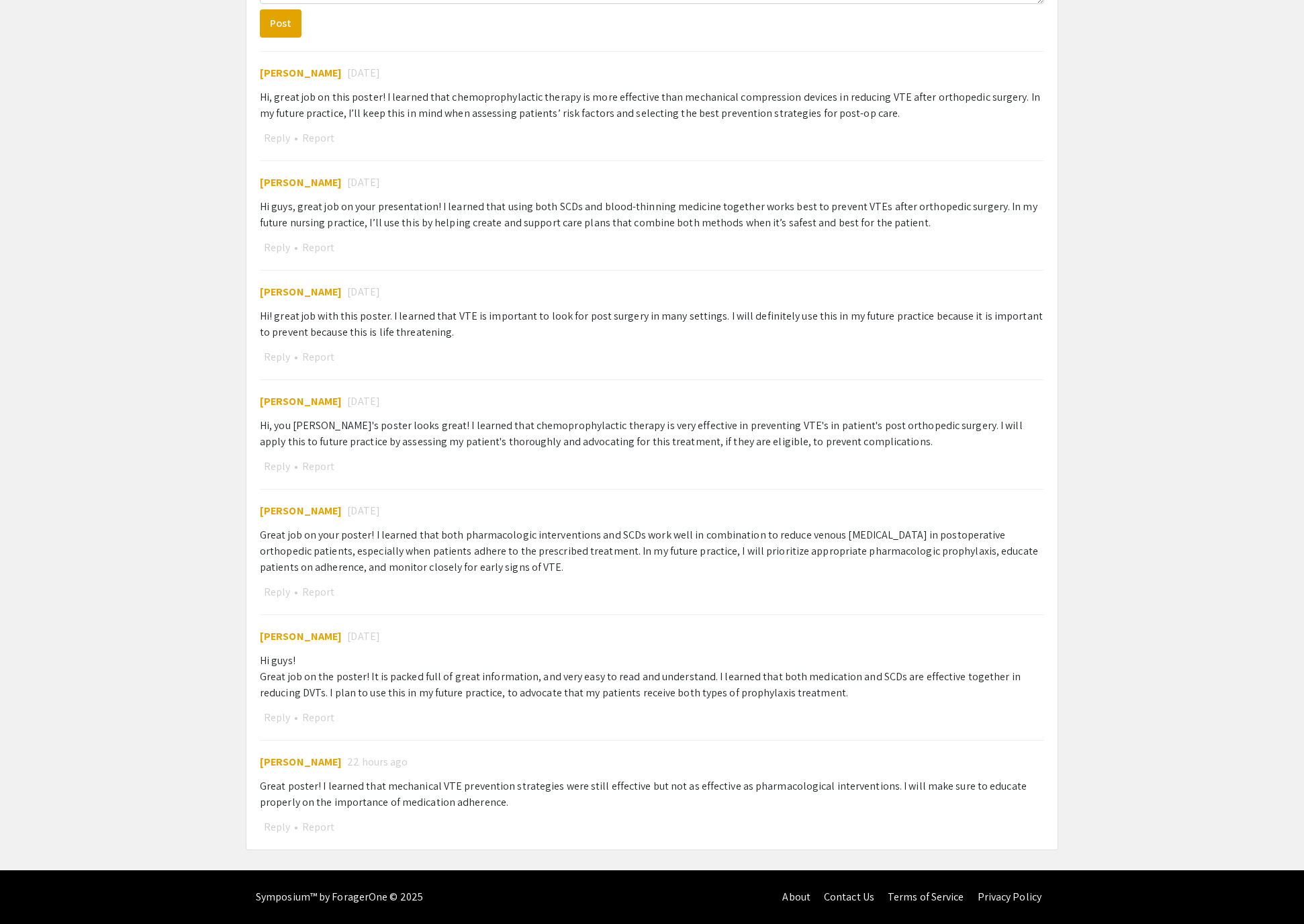
scroll to position [1195, 0]
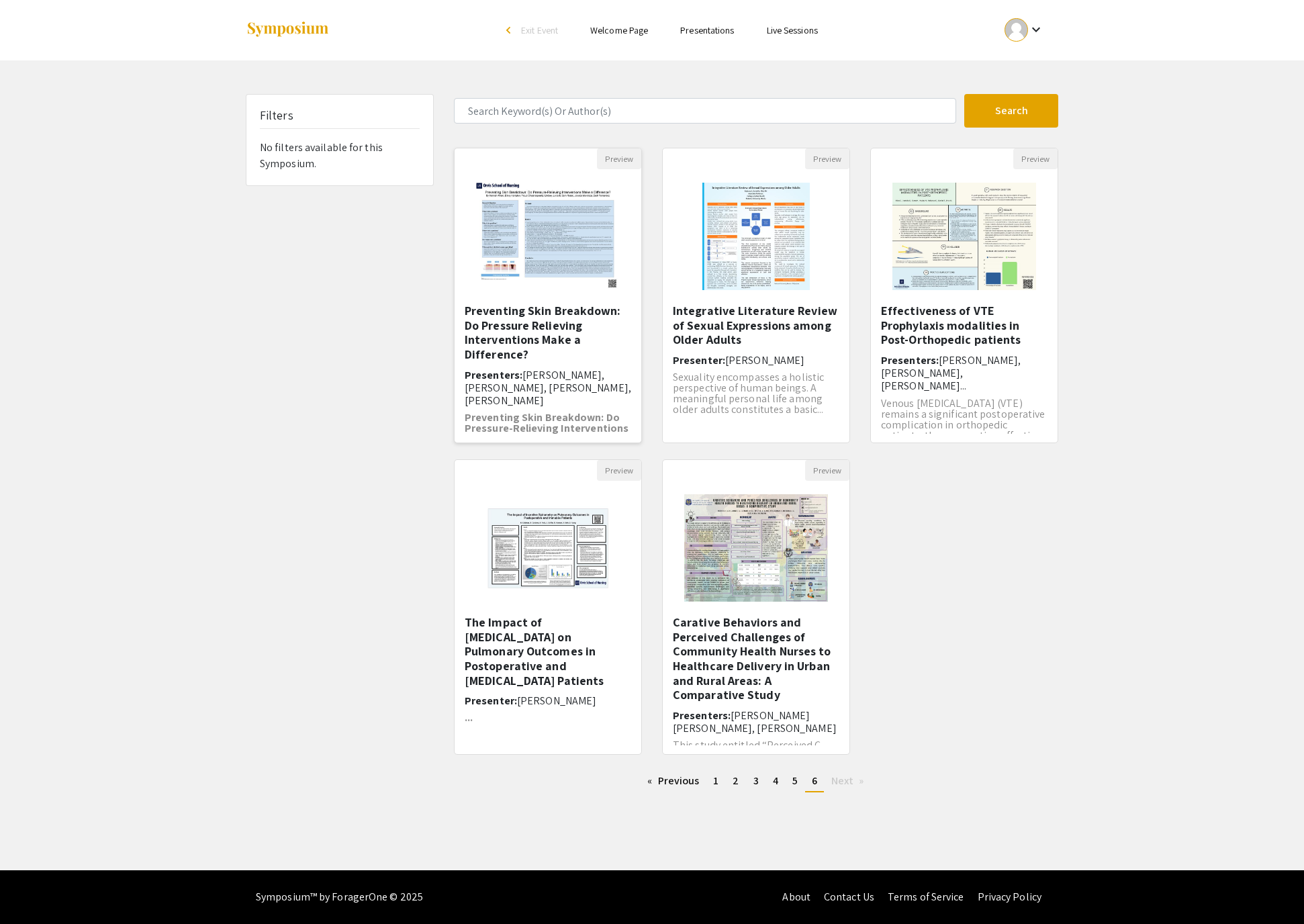
click at [548, 353] on h5 "Preventing Skin Breakdown: Do Pressure Relieving Interventions Make a Differenc…" at bounding box center [548, 333] width 167 height 58
select select "custom"
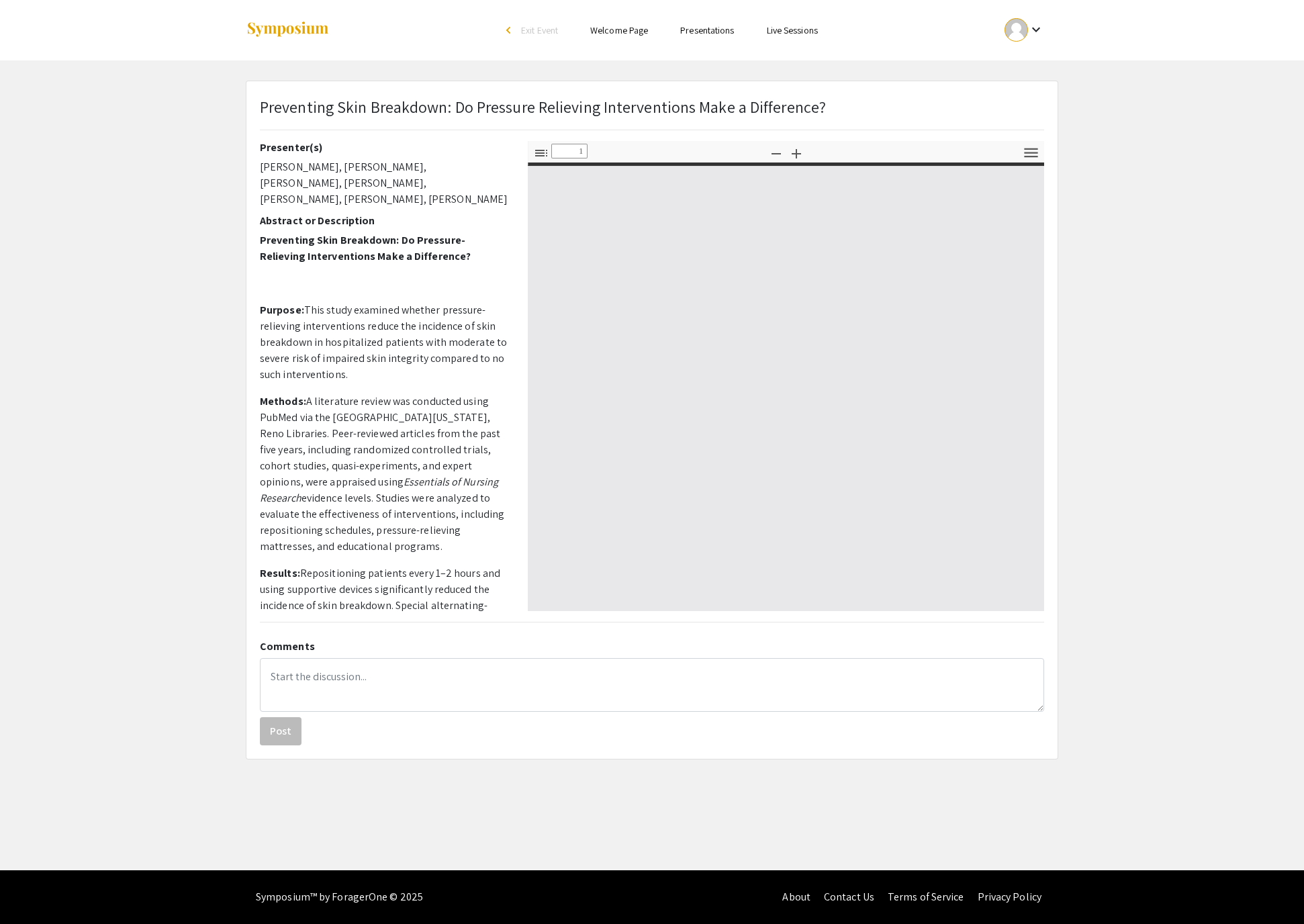
type input "0"
select select "custom"
type input "1"
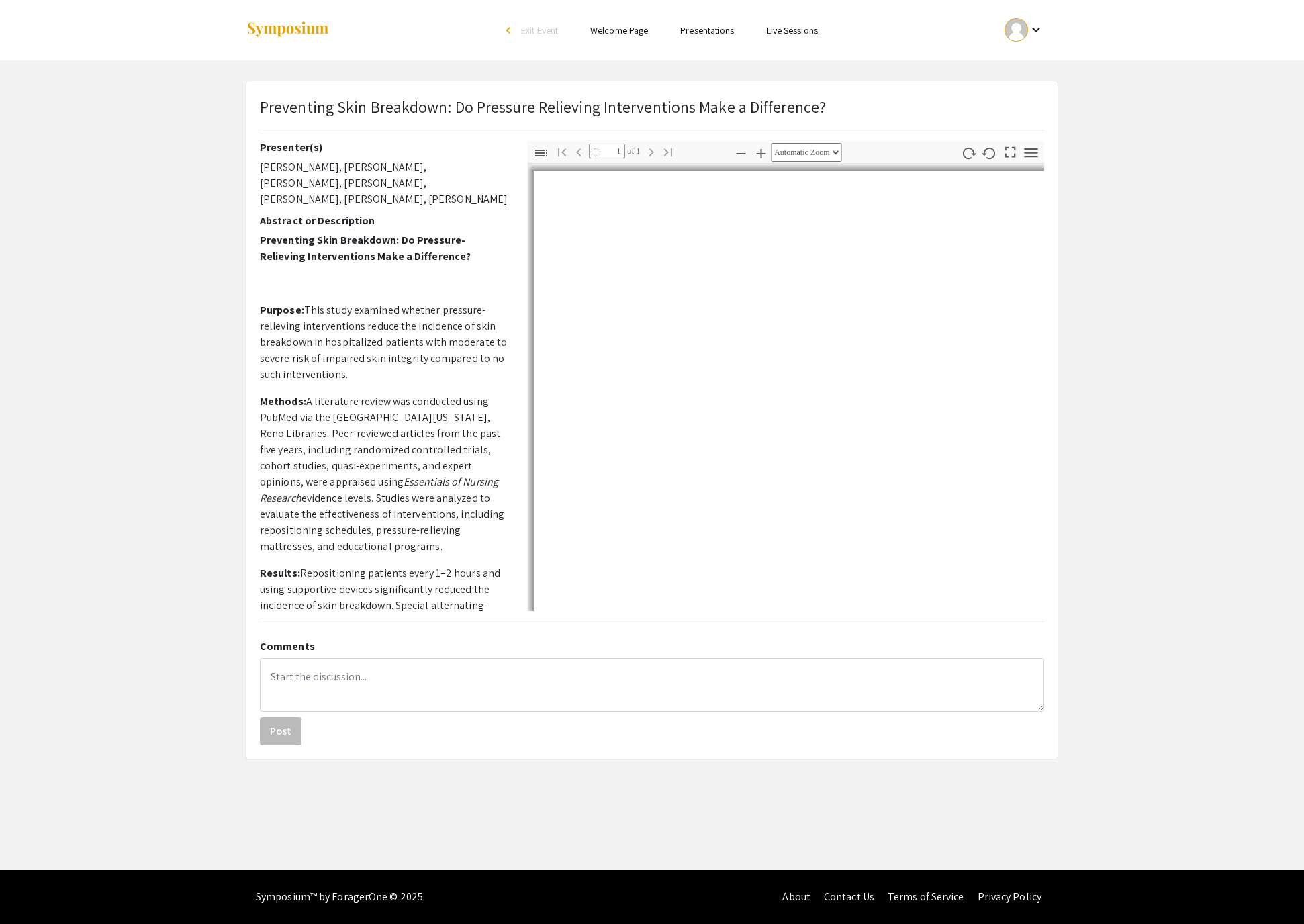
select select "0.5"
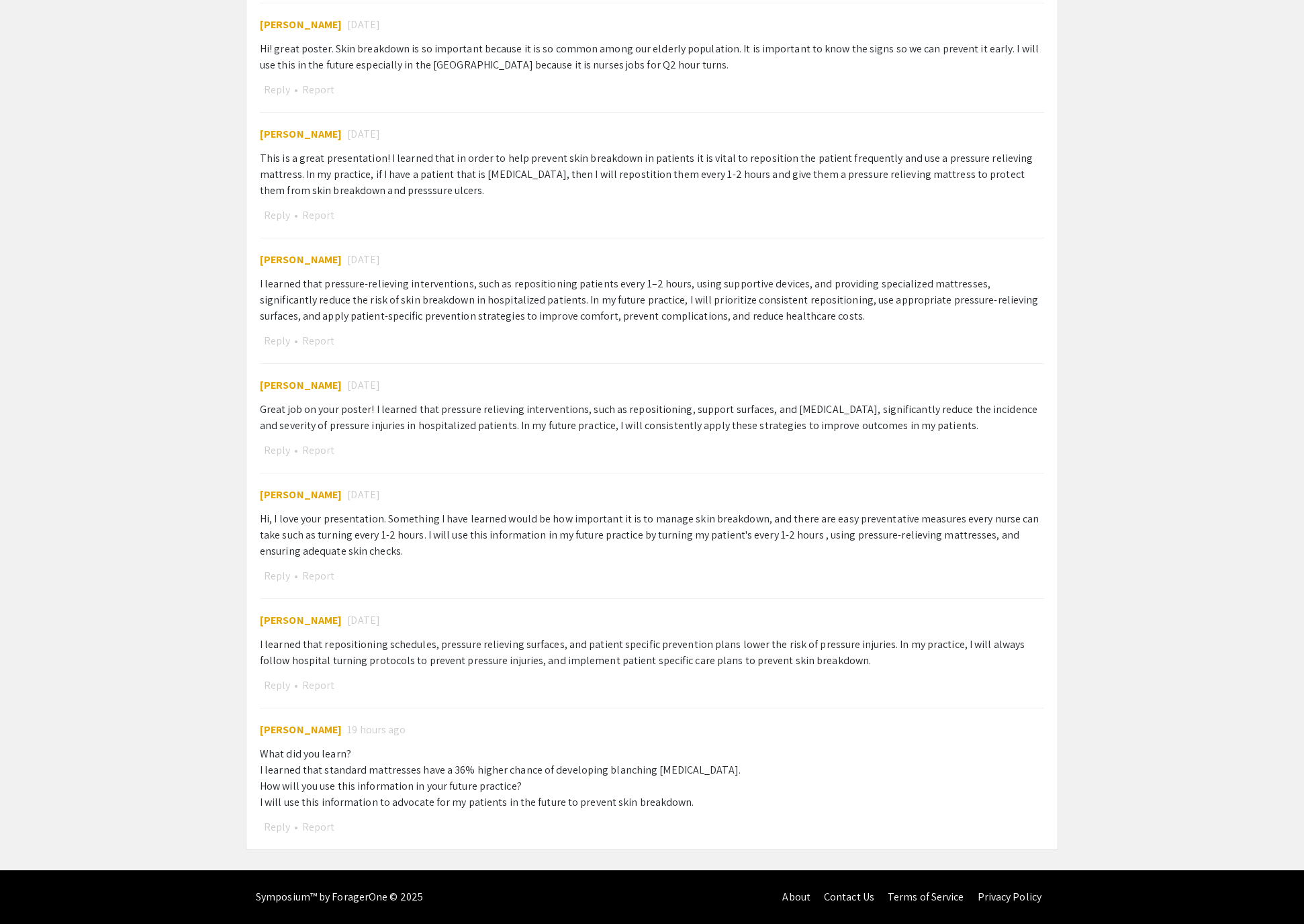
scroll to position [1731, 0]
